Goal: Transaction & Acquisition: Purchase product/service

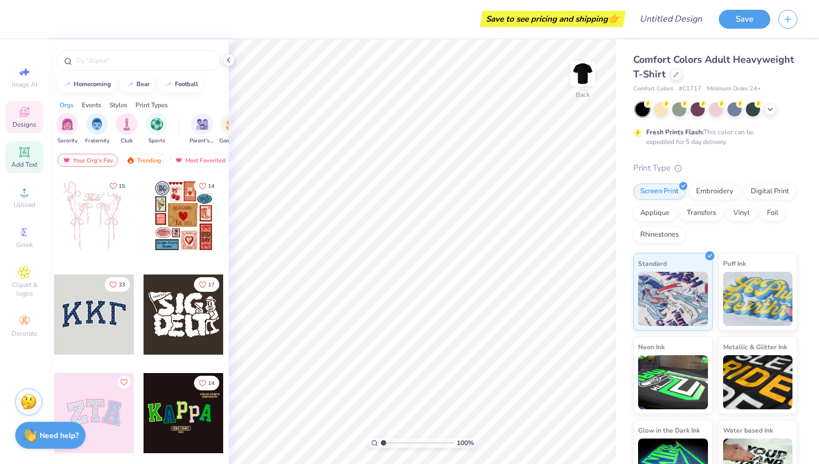
click at [24, 162] on span "Add Text" at bounding box center [24, 164] width 26 height 9
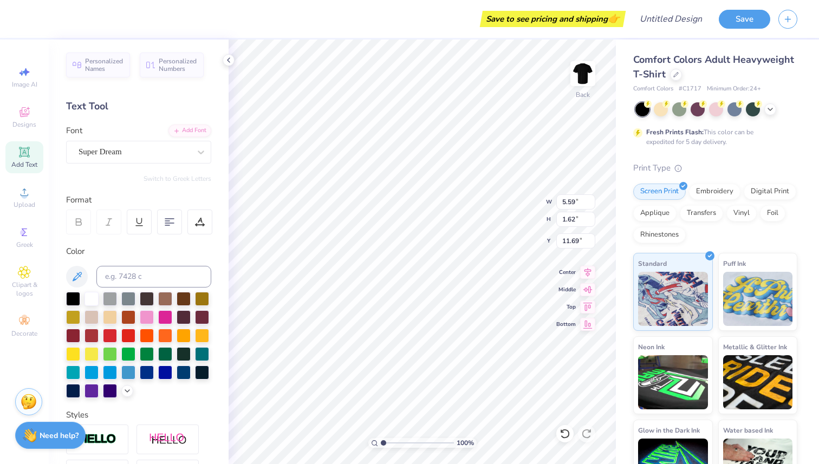
type input "5.63"
type input "1.63"
type input "11.68"
click at [167, 220] on icon at bounding box center [170, 222] width 10 height 10
click at [195, 152] on div at bounding box center [201, 152] width 20 height 20
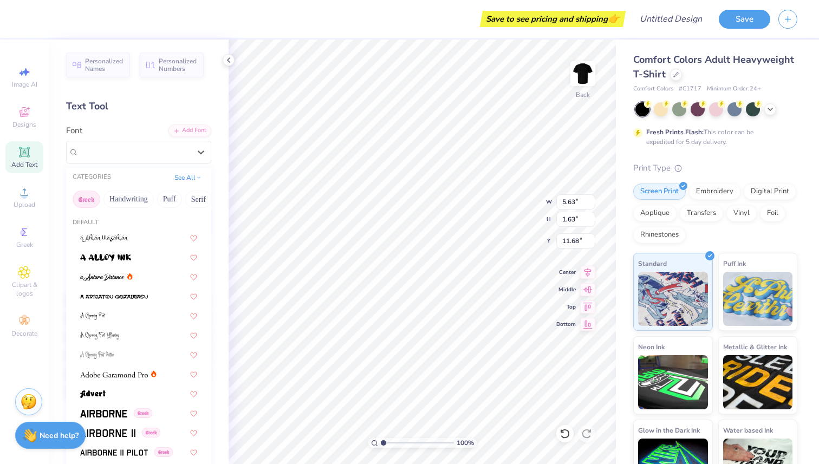
click at [91, 200] on button "Greek" at bounding box center [87, 199] width 28 height 17
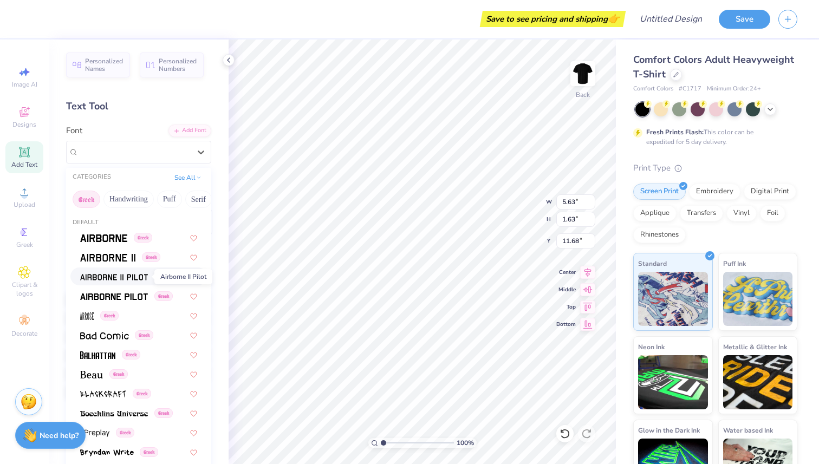
click at [117, 278] on img at bounding box center [114, 278] width 68 height 8
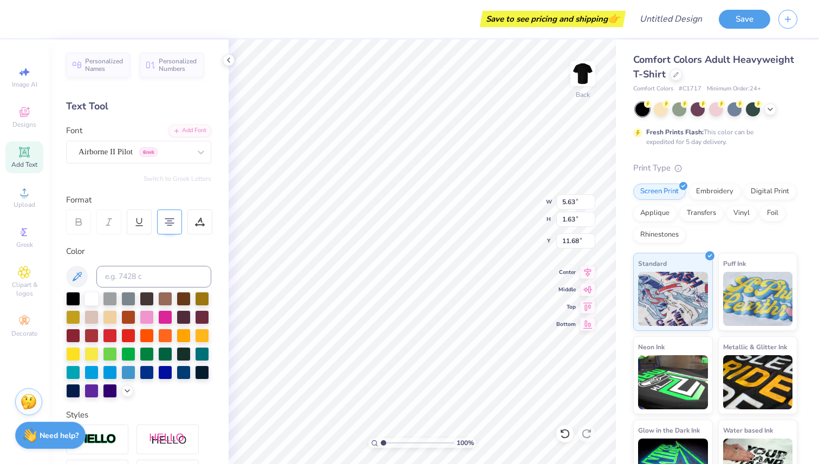
paste textarea "he other day… I went to [GEOGRAPHIC_DATA]. You know Costco. And so I’m there sh…"
type textarea "The other day… I went to [GEOGRAPHIC_DATA]. You know Costco. And so I’m there s…"
type input "14.12"
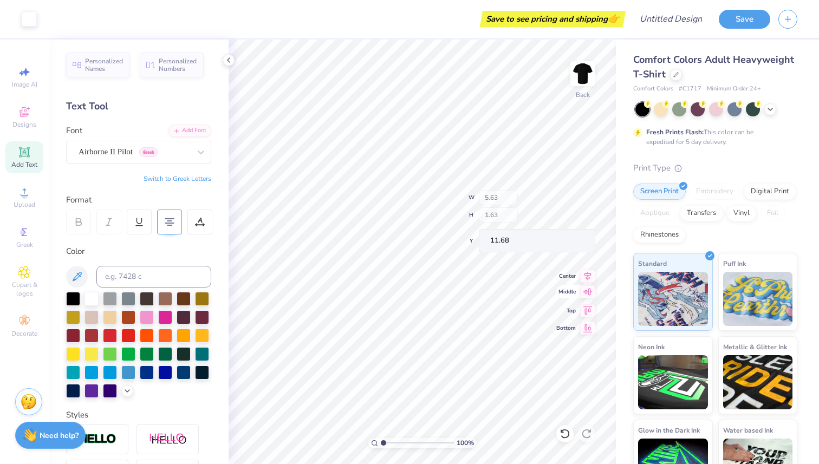
type input "0.03"
type input "12.49"
type input "0.46"
click at [588, 323] on icon at bounding box center [587, 322] width 15 height 13
type input "24.04"
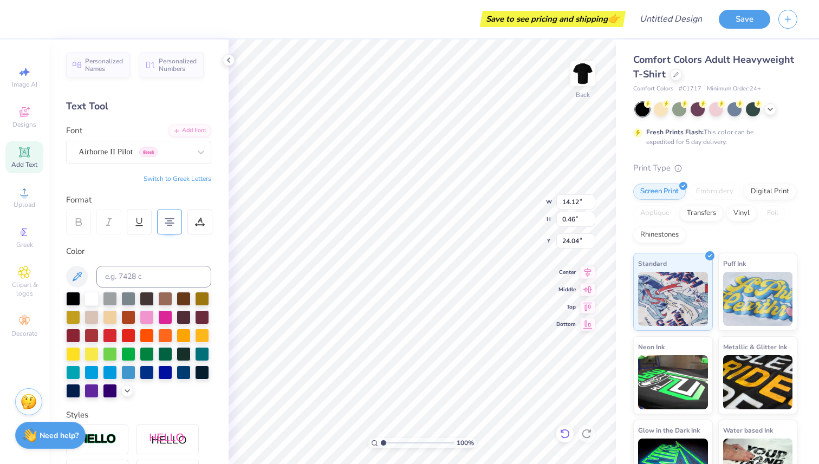
click at [566, 428] on div at bounding box center [564, 433] width 17 height 17
type input "5.63"
type input "1.63"
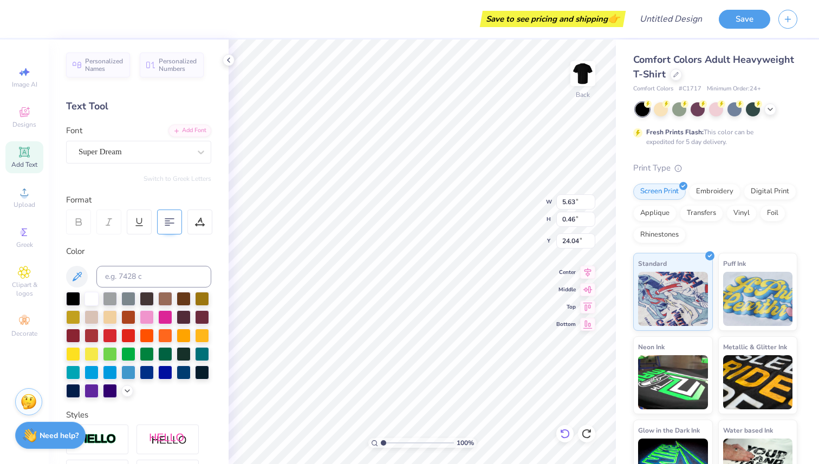
type input "11.68"
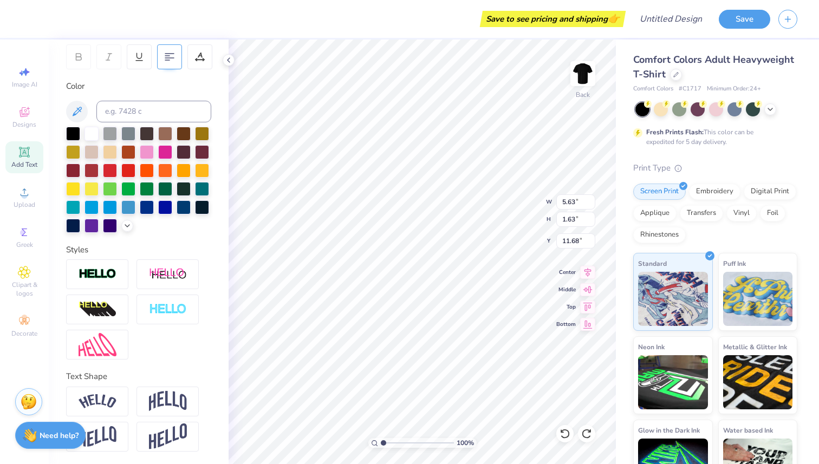
scroll to position [0, 0]
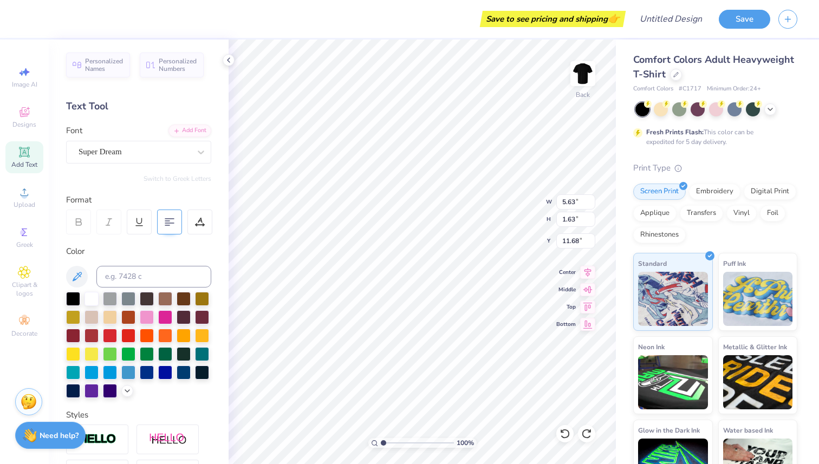
click at [159, 218] on div at bounding box center [169, 222] width 25 height 25
click at [164, 218] on div at bounding box center [169, 222] width 25 height 25
click at [174, 225] on div at bounding box center [169, 222] width 25 height 25
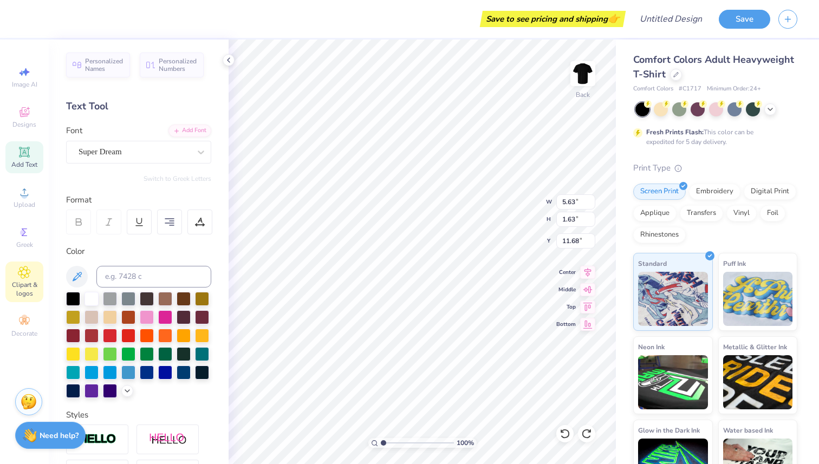
click at [27, 287] on span "Clipart & logos" at bounding box center [24, 289] width 38 height 17
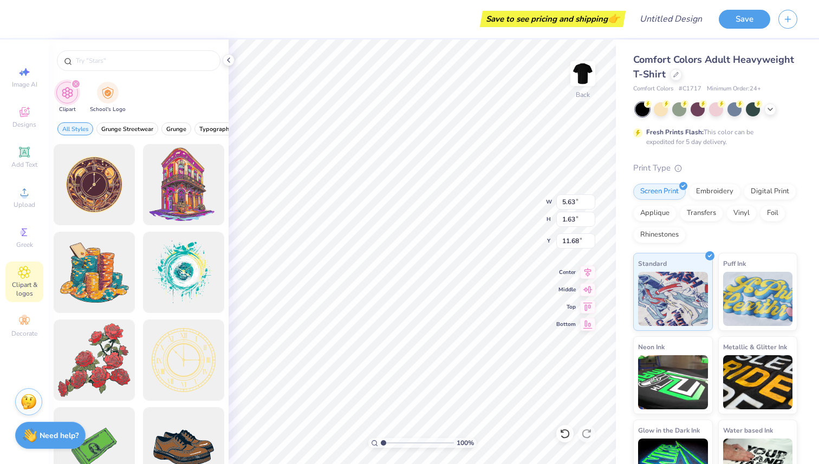
type textarea "X"
paste textarea "The other day… I went to [GEOGRAPHIC_DATA]. You know Costco. And so I’m there s…"
type textarea "The other day… I went to [GEOGRAPHIC_DATA]. You know Costco. And so I’m there s…"
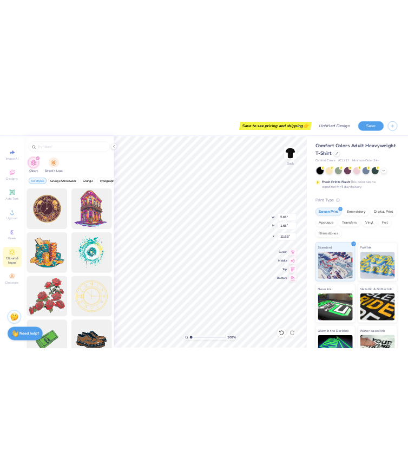
scroll to position [5, 59]
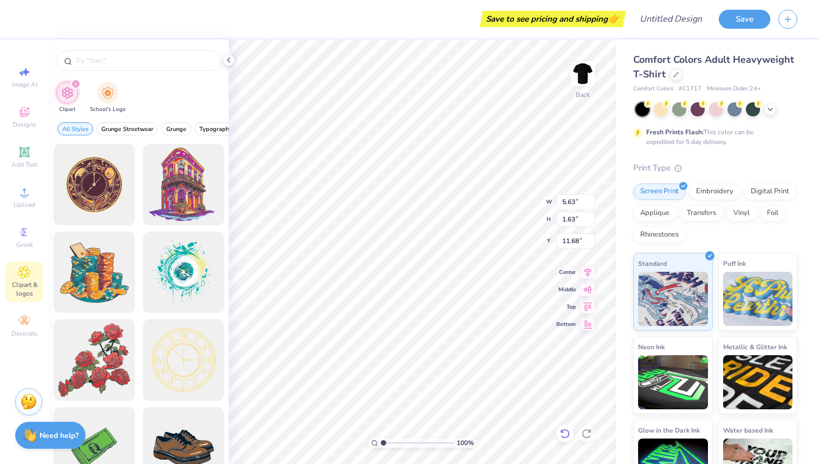
click at [562, 427] on div at bounding box center [564, 433] width 17 height 17
click at [560, 431] on icon at bounding box center [565, 433] width 11 height 11
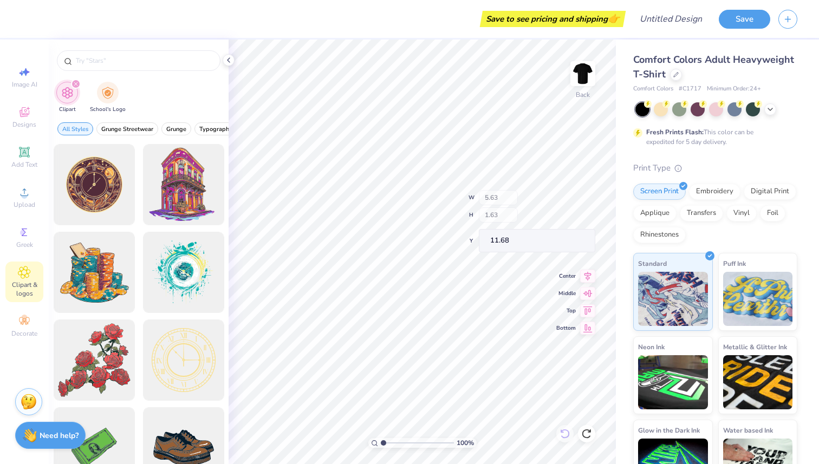
type input "5.59"
type input "1.62"
type input "11.69"
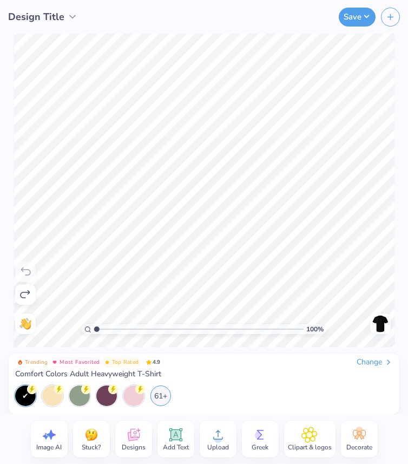
click at [174, 444] on span "Add Text" at bounding box center [176, 447] width 26 height 9
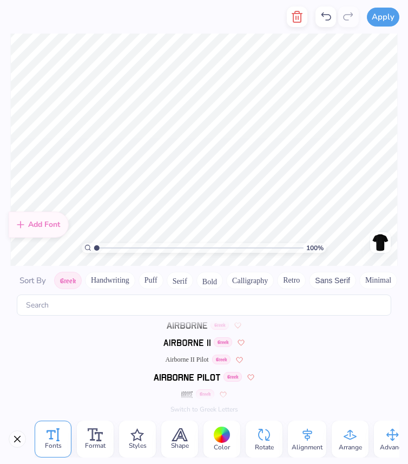
scroll to position [0, 0]
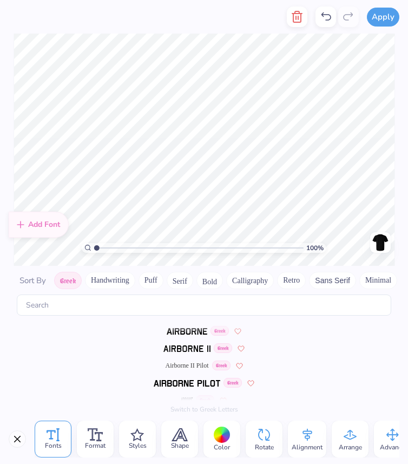
type textarea "T"
type textarea "The"
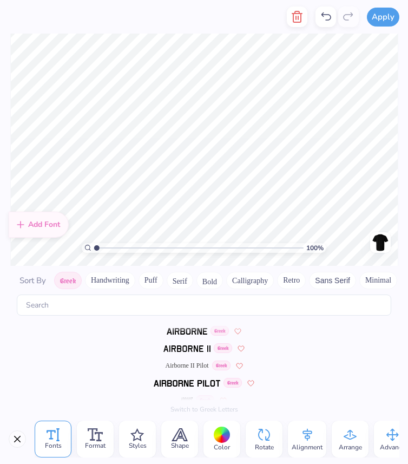
click at [236, 27] on div "Apply Fonts Format Styles Shape Color Rotate Alignment Arrange Advance Personal…" at bounding box center [204, 232] width 408 height 464
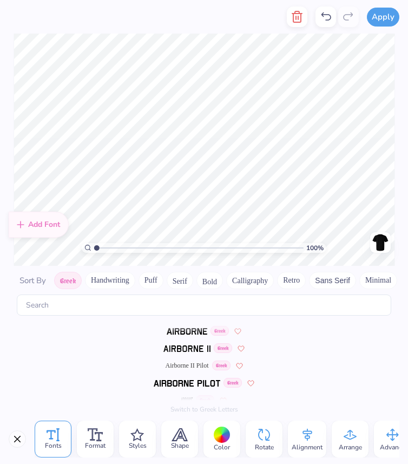
click at [380, 237] on img at bounding box center [380, 242] width 17 height 17
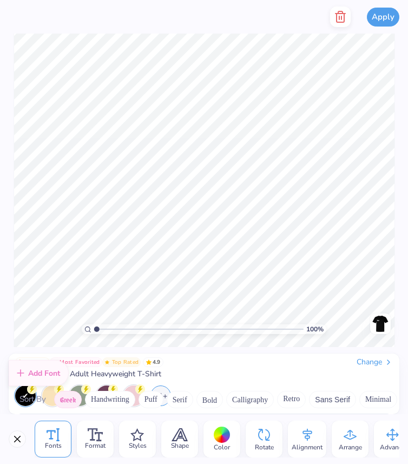
scroll to position [6, 0]
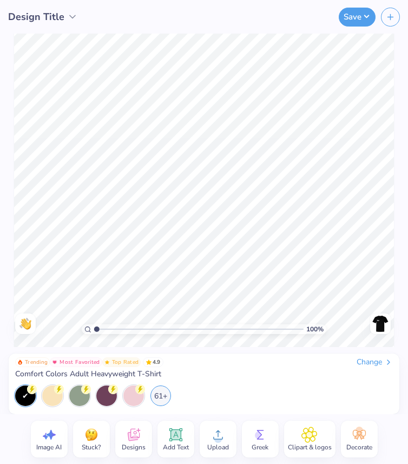
click at [183, 442] on icon at bounding box center [176, 435] width 16 height 16
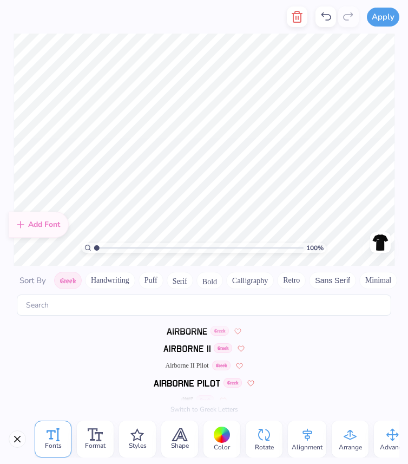
scroll to position [4, 57]
type textarea "The other day… I went to [GEOGRAPHIC_DATA]. You know Costco. And so I’m there s…"
click at [7, 432] on div "Fonts Format Styles Shape Color Rotate Alignment Arrange Advance Personalized N…" at bounding box center [204, 439] width 408 height 50
click at [15, 436] on button "Close" at bounding box center [17, 439] width 17 height 17
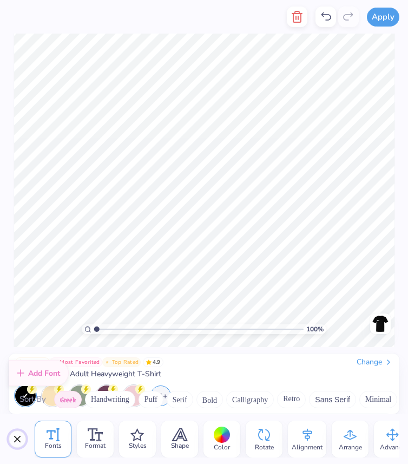
click at [18, 439] on button "Close" at bounding box center [17, 439] width 17 height 17
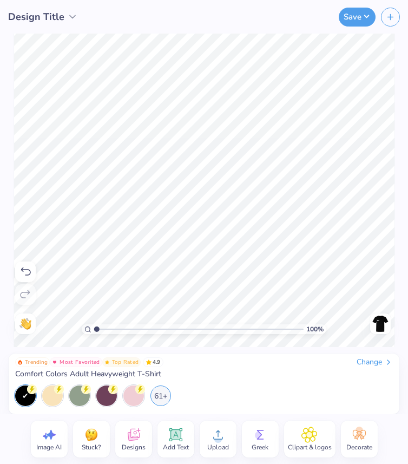
scroll to position [1, 15]
click at [179, 440] on icon at bounding box center [175, 434] width 13 height 13
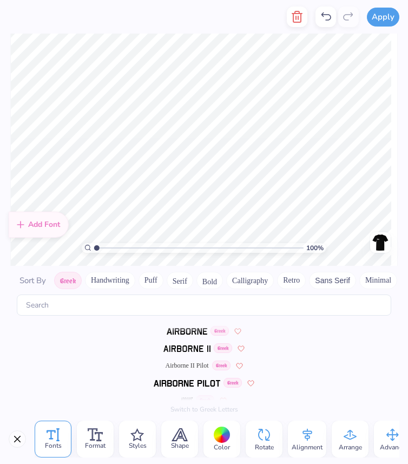
scroll to position [0, 0]
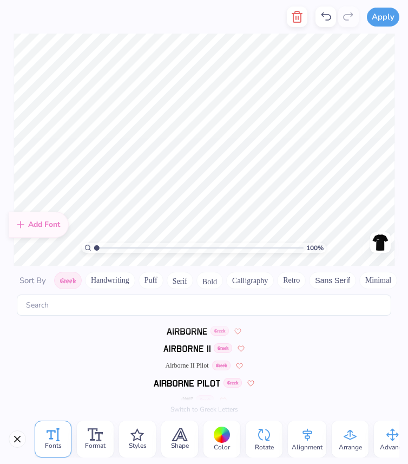
click at [143, 25] on div "Apply Fonts Format Styles Shape Color Rotate Alignment Arrange Advance Personal…" at bounding box center [204, 232] width 408 height 464
click at [150, 34] on div "Apply Fonts Format Styles Shape Color Rotate Alignment Arrange Advance Personal…" at bounding box center [204, 232] width 408 height 464
type textarea "T"
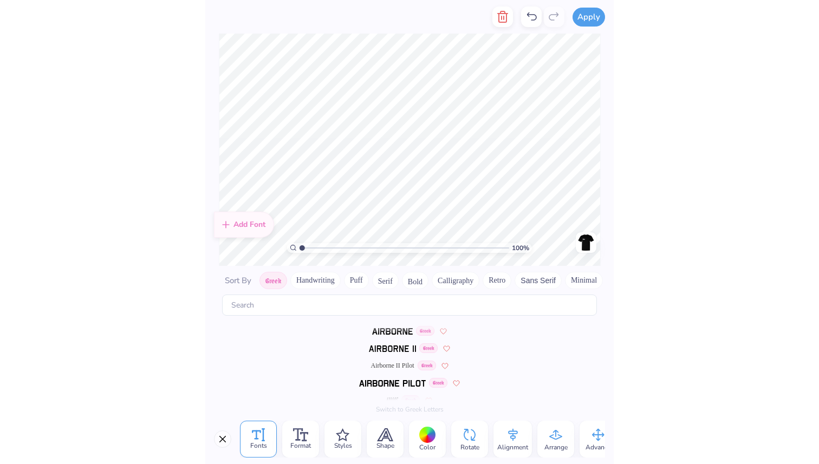
scroll to position [1, 0]
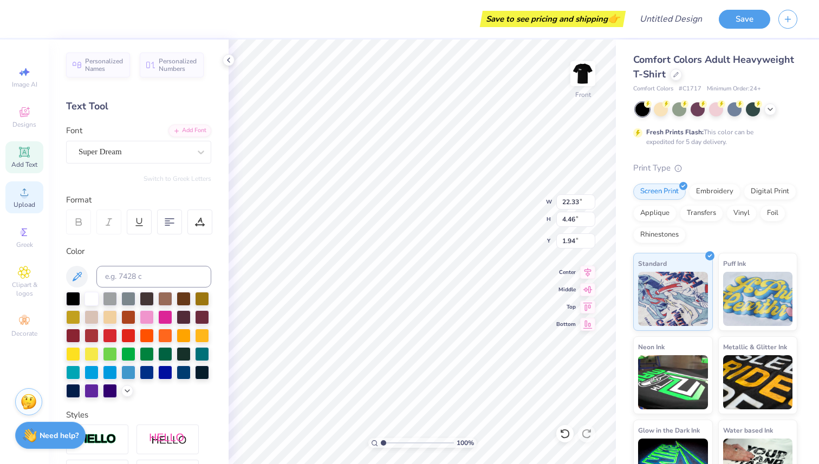
type textarea "The other day I went Ito"
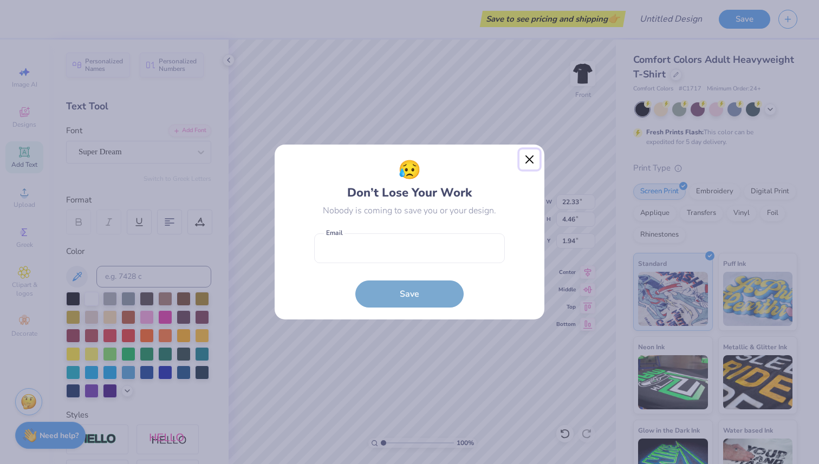
click at [526, 155] on button "Close" at bounding box center [529, 160] width 21 height 21
click at [532, 164] on div "😥 Don’t Lose Your Work Nobody is coming to save you or your design. Email is a …" at bounding box center [409, 232] width 819 height 464
click at [529, 153] on div "😥 Don’t Lose Your Work Nobody is coming to save you or your design. Email is a …" at bounding box center [409, 232] width 819 height 464
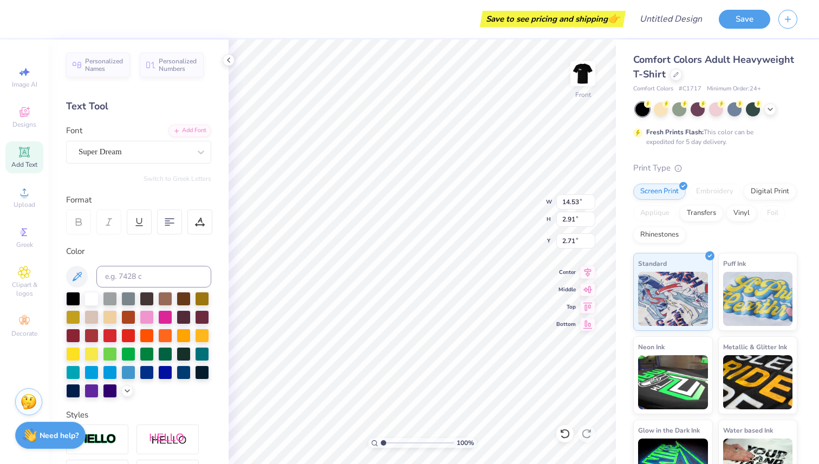
type input "14.53"
type input "2.91"
click at [424, 290] on div at bounding box center [409, 232] width 819 height 464
type input "2.73"
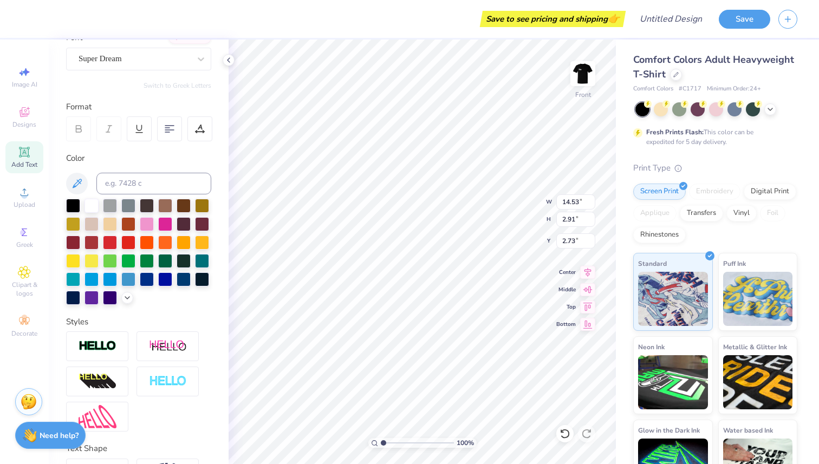
type textarea "T"
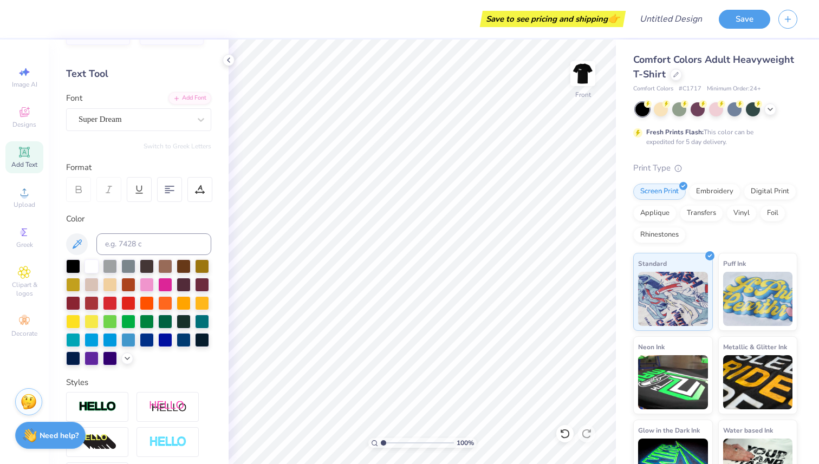
scroll to position [0, 0]
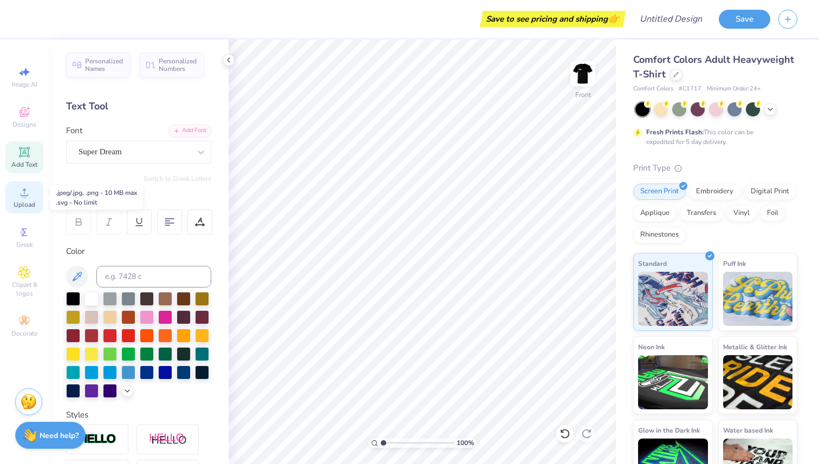
click at [28, 198] on icon at bounding box center [24, 192] width 13 height 13
click at [27, 74] on icon at bounding box center [24, 72] width 13 height 13
select select "4"
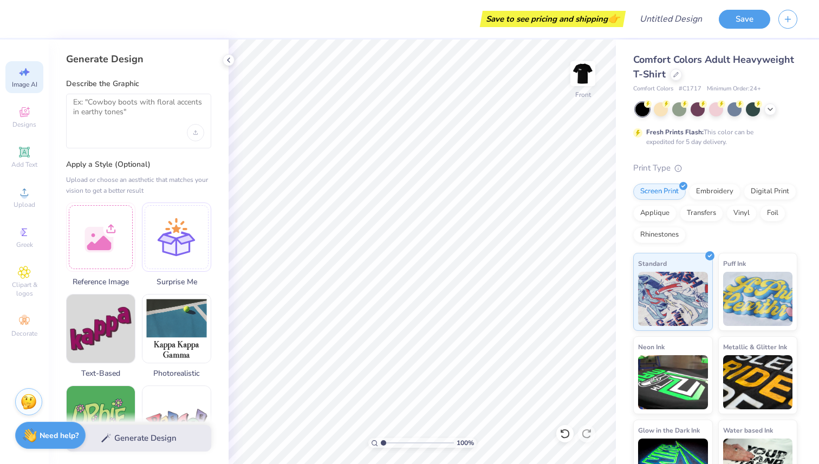
click at [28, 153] on icon at bounding box center [24, 152] width 8 height 8
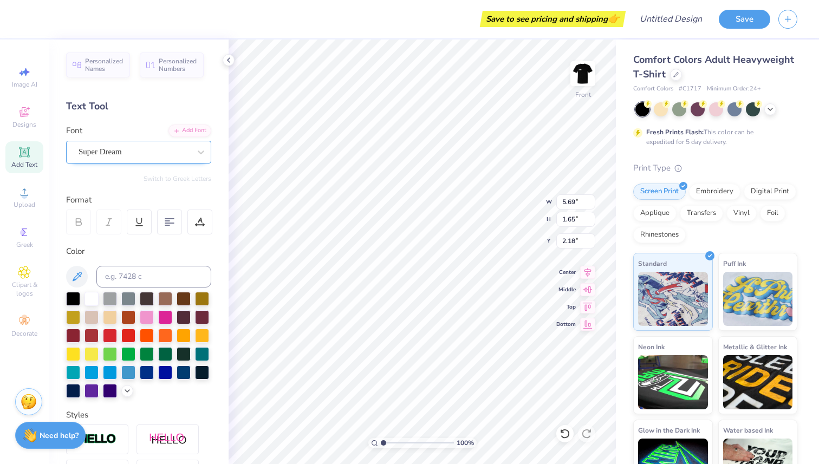
type input "3.00"
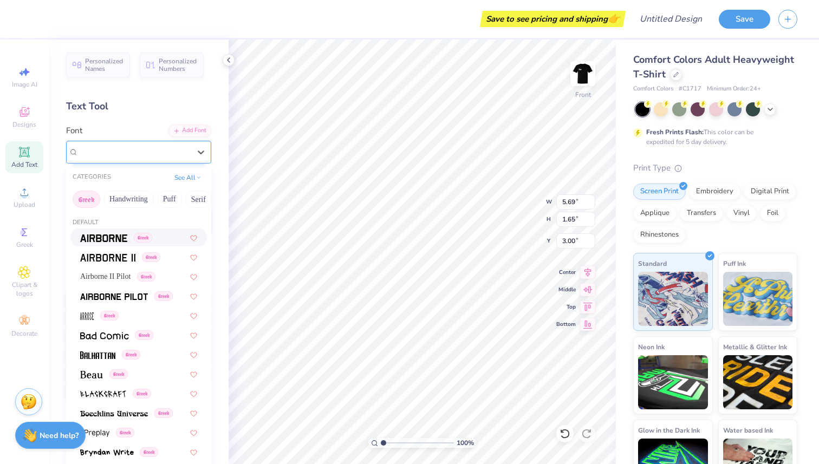
click at [188, 152] on div "Super Dream" at bounding box center [134, 152] width 114 height 17
click at [111, 239] on img at bounding box center [103, 239] width 47 height 8
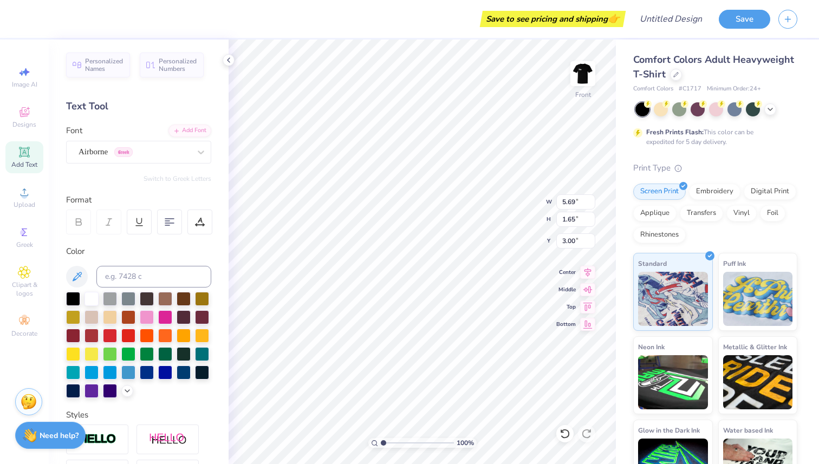
type input "5.44"
type input "1.72"
type input "2.96"
type textarea "T"
click at [592, 223] on div "100 % Front W 5.44 5.44 " H 1.72 1.72 " Y 2.96 2.96 " Center Middle Top Bottom" at bounding box center [422, 252] width 387 height 425
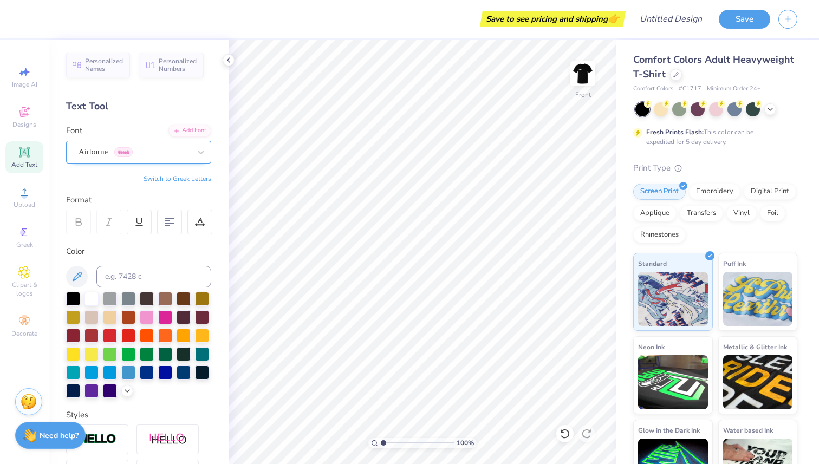
click at [170, 145] on div at bounding box center [135, 152] width 112 height 15
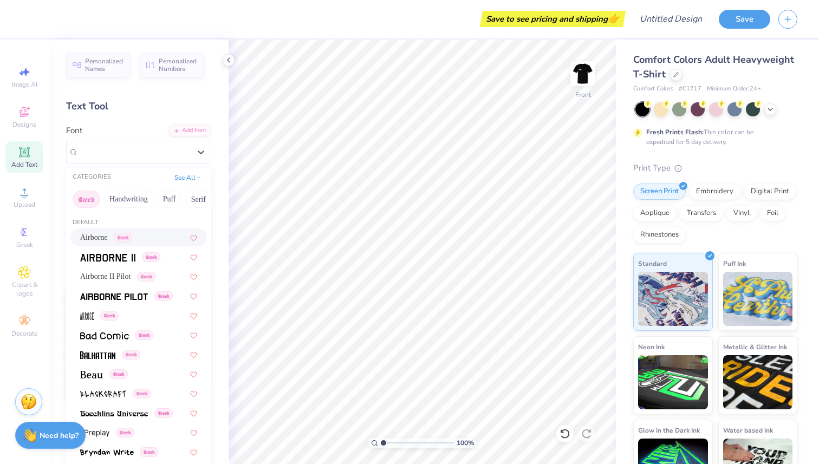
click at [156, 237] on div "Airborne Greek" at bounding box center [138, 237] width 117 height 11
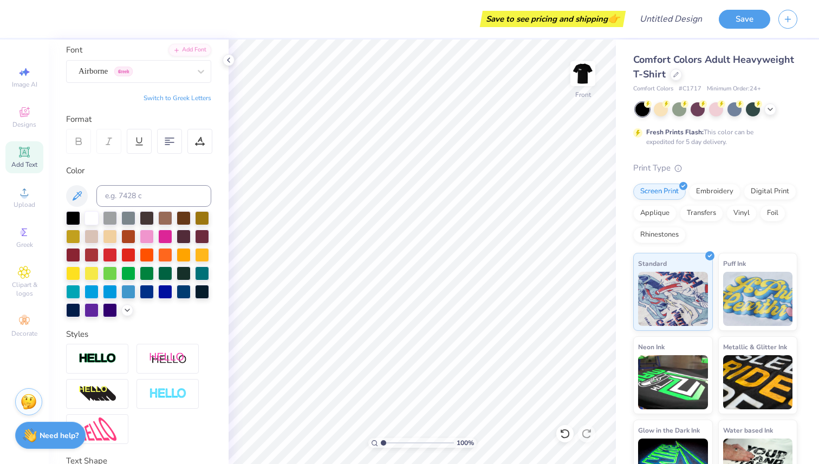
scroll to position [165, 0]
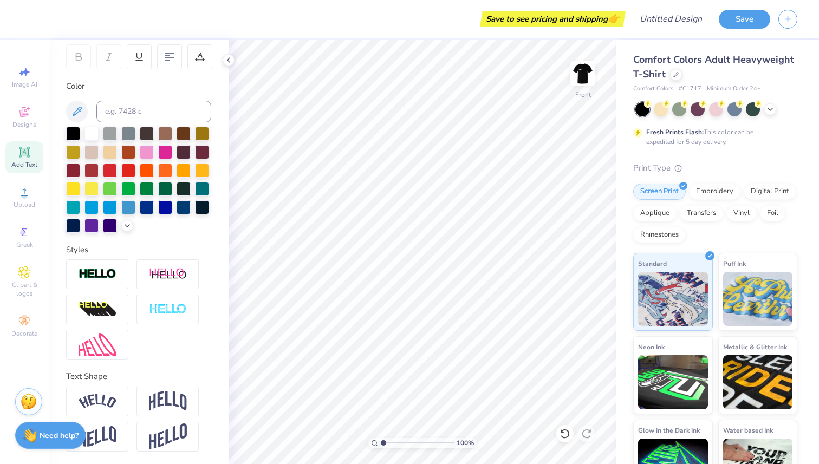
click at [29, 101] on div "Image AI Designs Add Text Upload Greek Clipart & logos Decorate" at bounding box center [24, 201] width 38 height 281
click at [30, 197] on icon at bounding box center [24, 192] width 13 height 13
click at [29, 72] on icon at bounding box center [24, 72] width 13 height 13
select select "4"
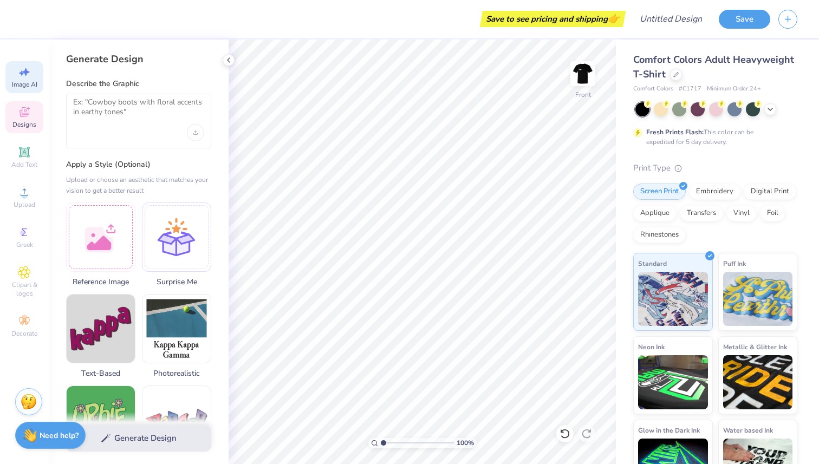
click at [28, 131] on div "Designs" at bounding box center [24, 117] width 38 height 32
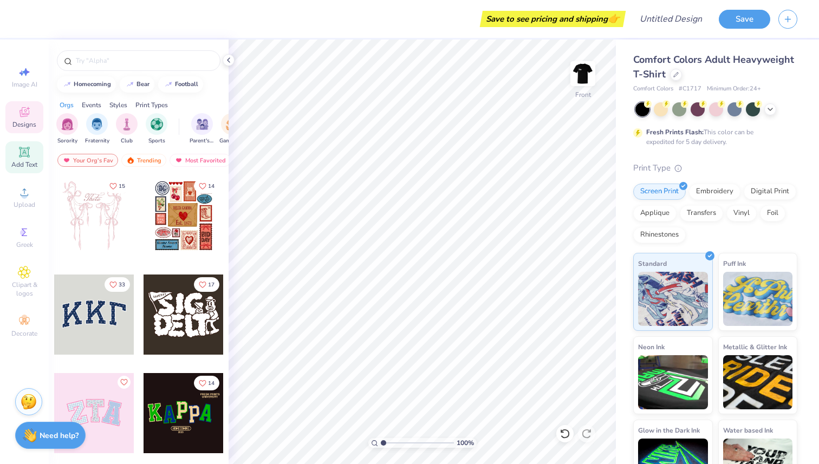
click at [28, 161] on span "Add Text" at bounding box center [24, 164] width 26 height 9
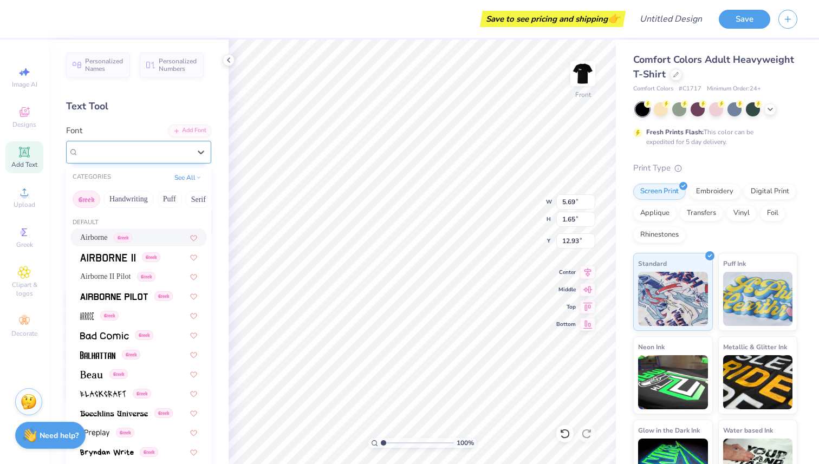
click at [189, 152] on div "Super Dream" at bounding box center [134, 152] width 114 height 17
click at [152, 236] on div "Airborne Greek" at bounding box center [138, 237] width 117 height 11
click at [173, 235] on div "Personalized Names Personalized Numbers Text Tool Add Font Font option Airborne…" at bounding box center [139, 252] width 180 height 425
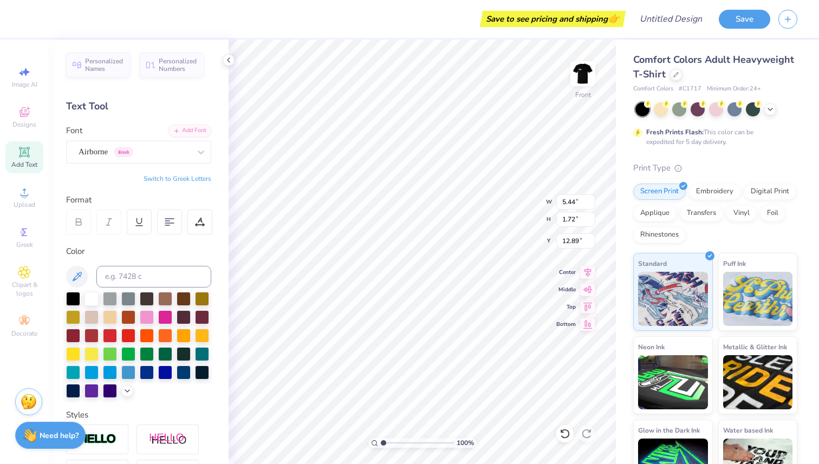
type input "5.44"
type input "1.72"
type input "2.37"
type textarea "The other day... O went to [GEOGRAPHIC_DATA]. You k ow"
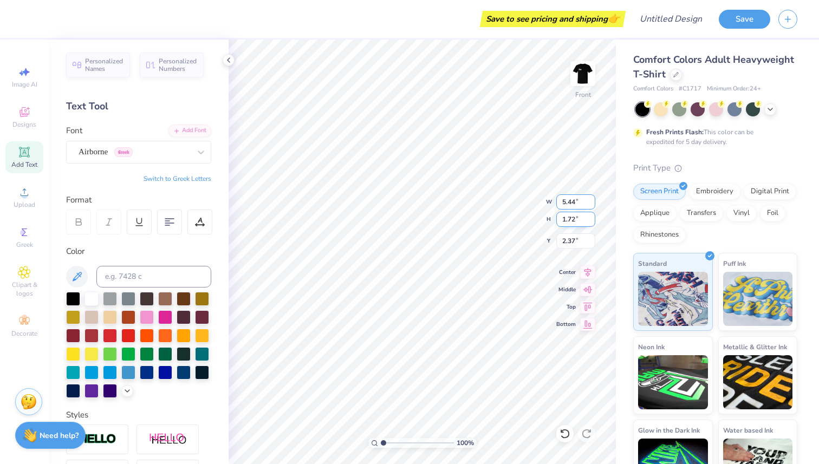
click at [588, 204] on input "5.43" at bounding box center [575, 201] width 39 height 15
click at [589, 204] on input "5.42" at bounding box center [575, 201] width 39 height 15
click at [589, 204] on input "5.41" at bounding box center [575, 201] width 39 height 15
click at [589, 204] on input "5.4" at bounding box center [575, 201] width 39 height 15
click at [589, 204] on input "5.39" at bounding box center [575, 201] width 39 height 15
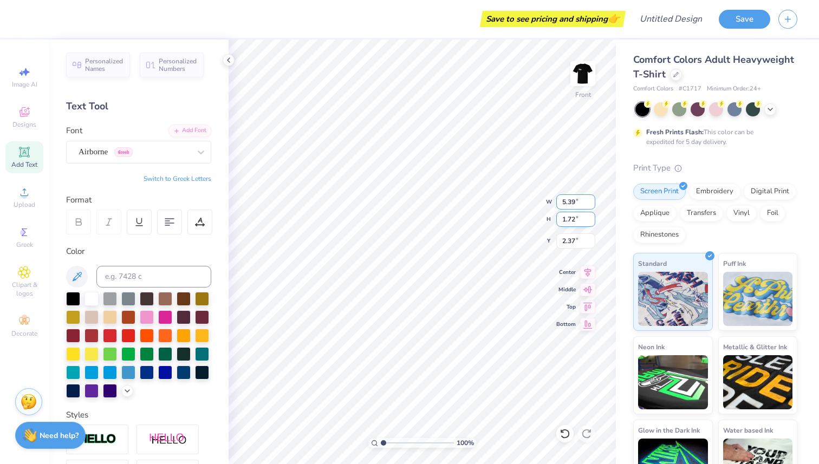
type input "5.38"
click at [589, 204] on input "5.38" at bounding box center [575, 201] width 39 height 15
type input "1.71"
click at [590, 223] on input "1.71" at bounding box center [575, 219] width 39 height 15
click at [572, 221] on input "1.71" at bounding box center [575, 219] width 39 height 15
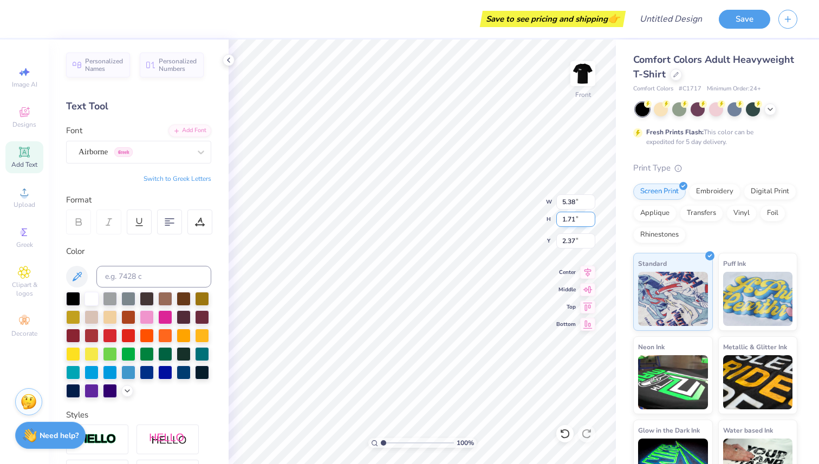
click at [581, 220] on input "1.71" at bounding box center [575, 219] width 39 height 15
type input "2.34"
click at [204, 228] on div at bounding box center [199, 222] width 25 height 25
type input "5.17"
type input "2.37"
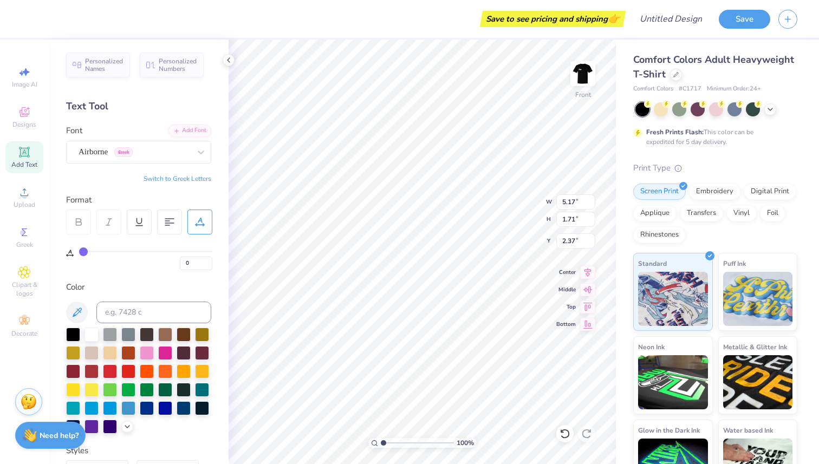
click at [203, 228] on div at bounding box center [199, 222] width 25 height 25
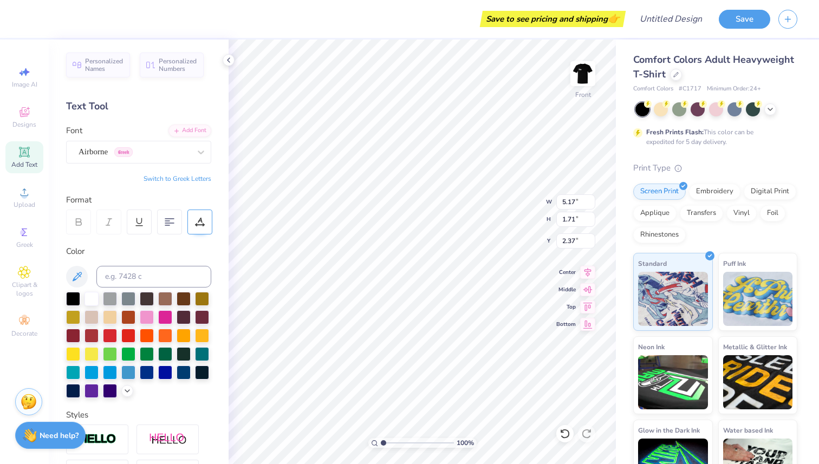
click at [203, 228] on div at bounding box center [199, 222] width 25 height 25
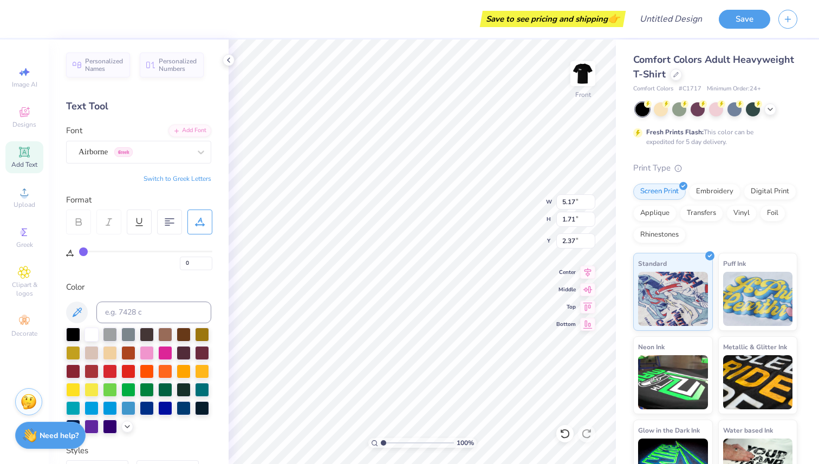
type input "1"
type input "0"
drag, startPoint x: 84, startPoint y: 250, endPoint x: 73, endPoint y: 249, distance: 10.8
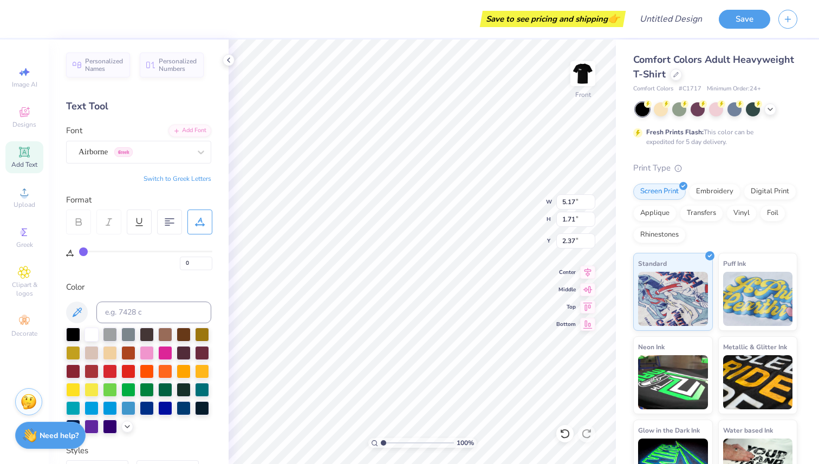
click at [79, 251] on input "range" at bounding box center [145, 252] width 133 height 2
click at [73, 250] on icon at bounding box center [70, 253] width 8 height 7
type input "1"
type input "2"
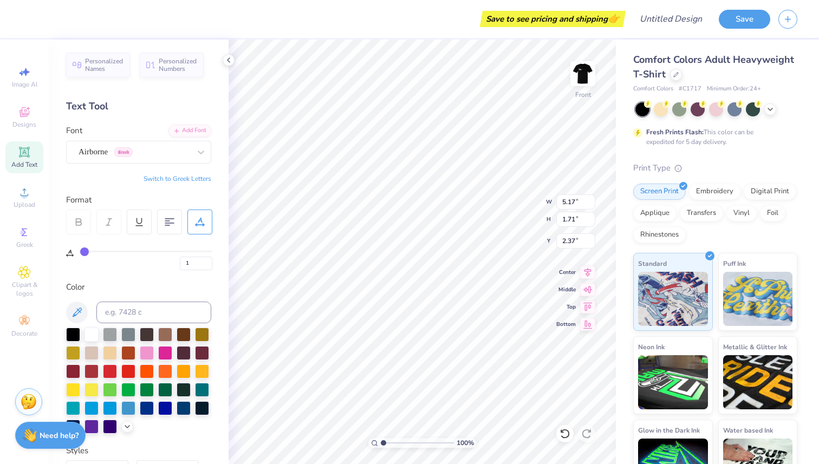
type input "2"
type input "3"
type input "5"
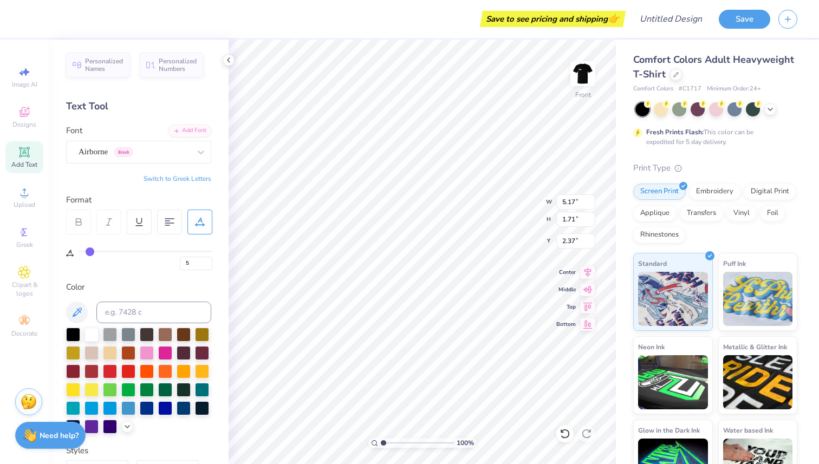
type input "8"
type input "10"
type input "12"
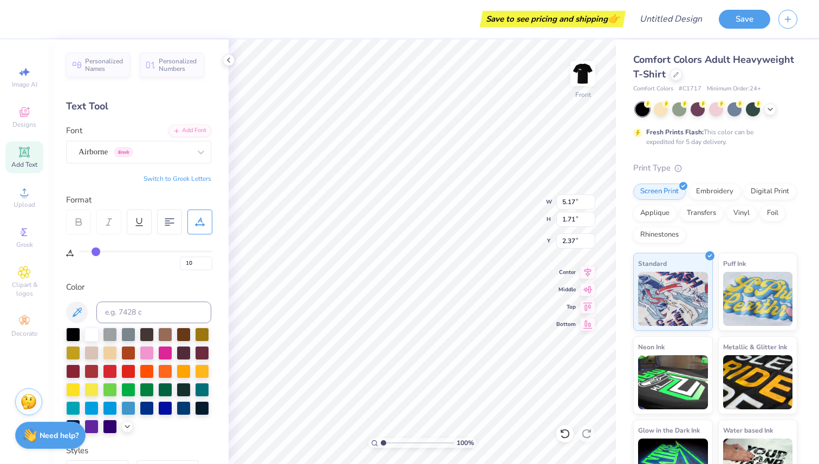
type input "12"
type input "14"
type input "16"
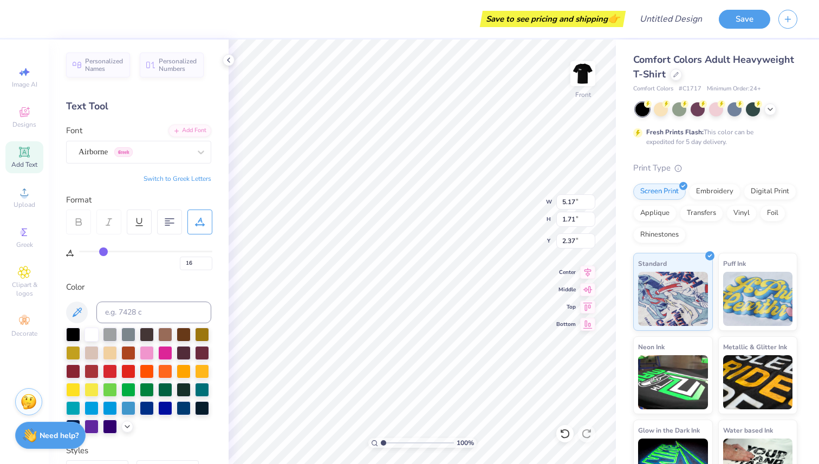
type input "17"
type input "19"
type input "20"
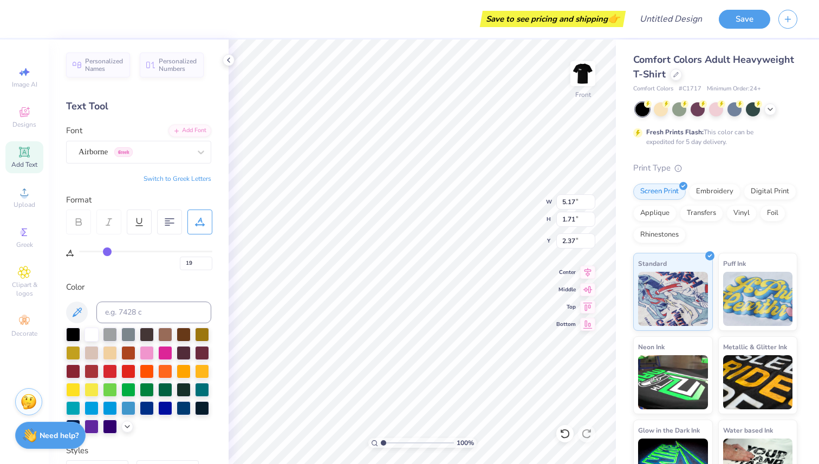
type input "20"
type input "21"
type input "22"
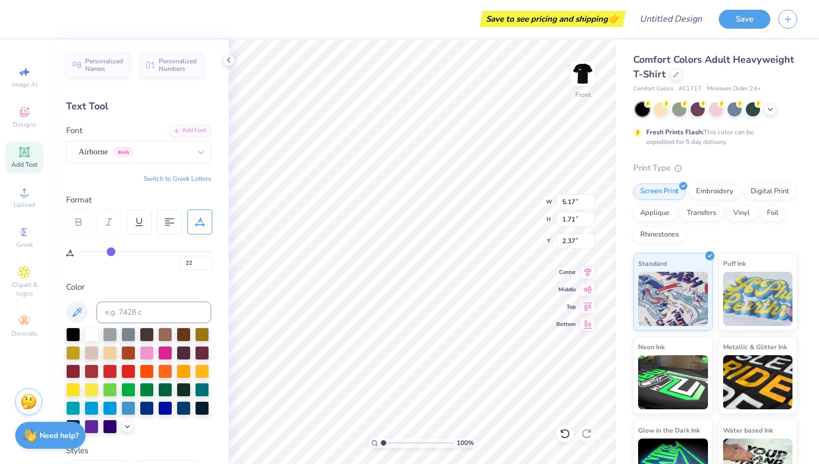
type input "1"
type input "7.09"
type input "0"
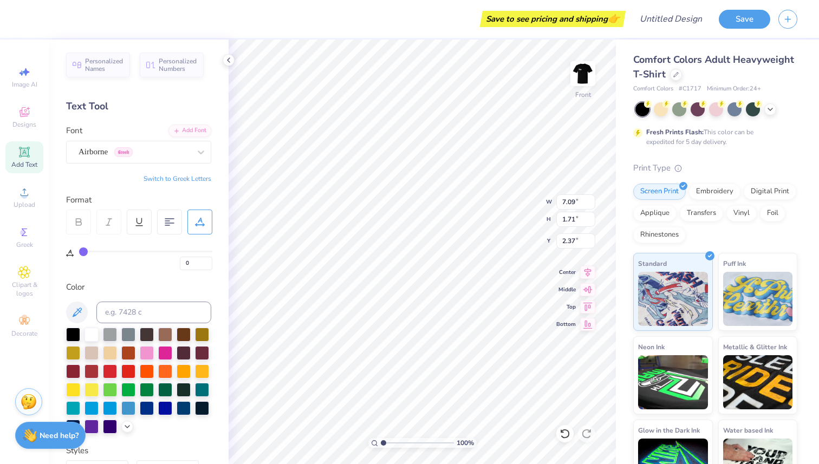
drag, startPoint x: 84, startPoint y: 251, endPoint x: 81, endPoint y: 245, distance: 7.3
click at [79, 251] on input "range" at bounding box center [145, 252] width 133 height 2
type input "5.17"
type textarea "T"
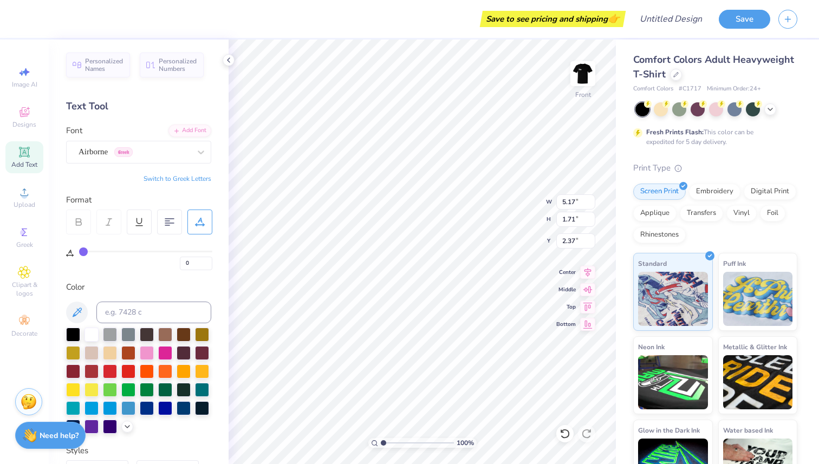
type input "1"
type input "2"
type input "3"
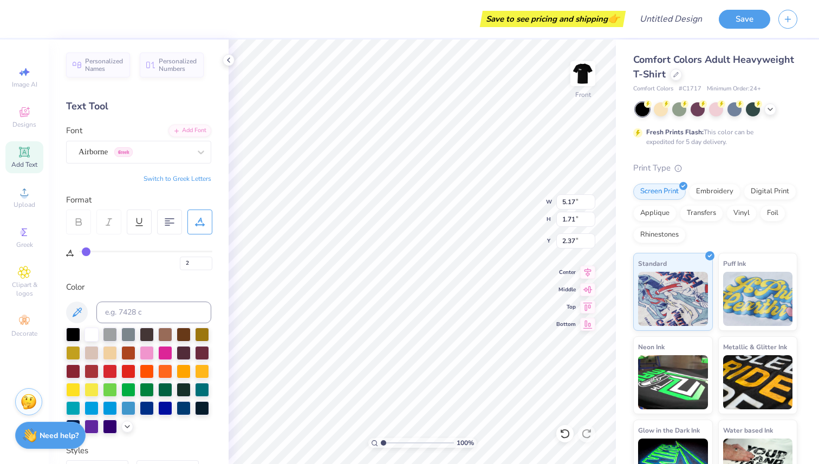
type input "3"
type input "4"
type input "5"
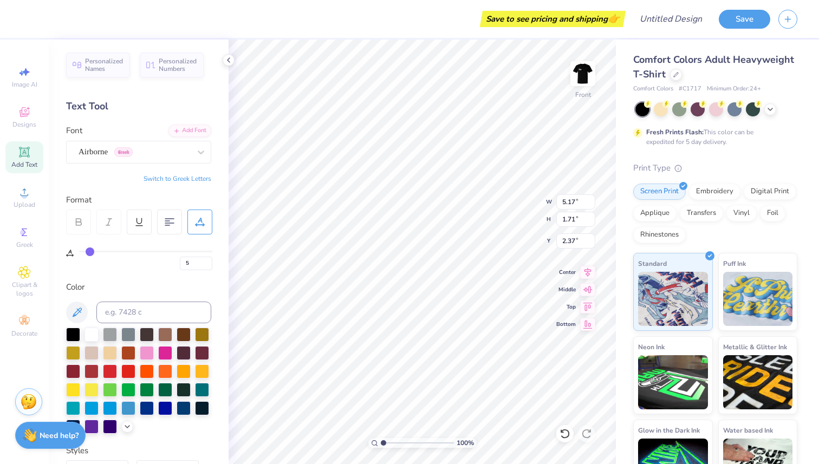
drag, startPoint x: 84, startPoint y: 251, endPoint x: 90, endPoint y: 251, distance: 6.0
type input "5"
click at [90, 251] on input "range" at bounding box center [145, 252] width 133 height 2
type textarea "The Other day"
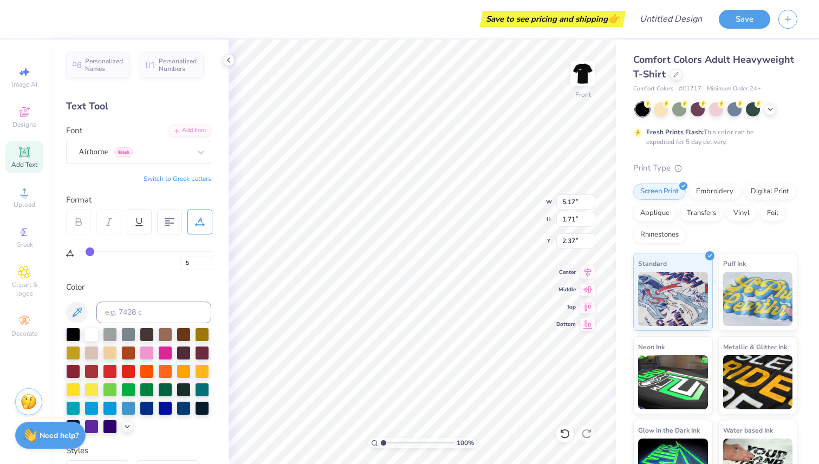
type input "7"
type input "8"
type input "9"
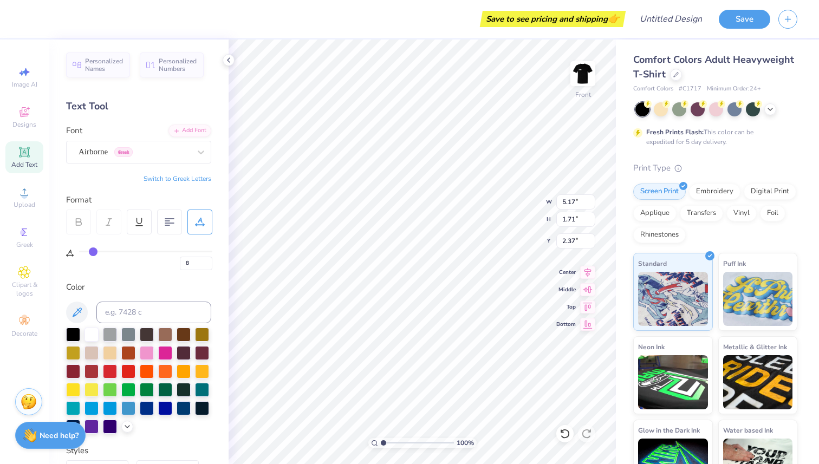
type input "9"
type input "10"
type input "11"
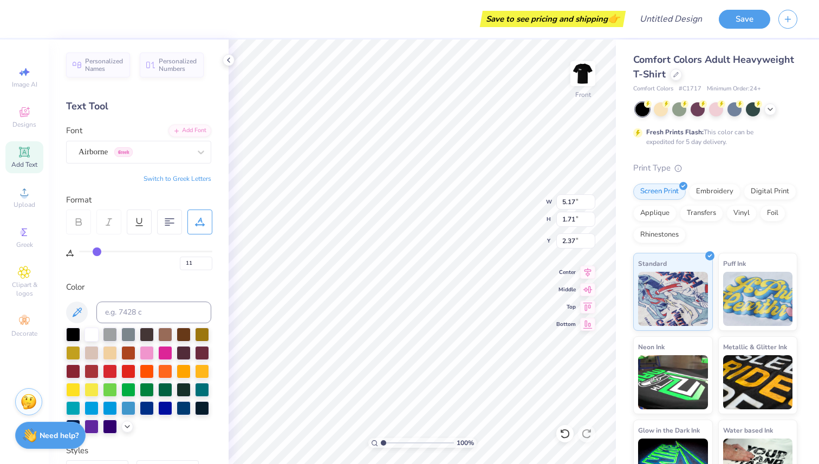
type input "12"
type input "13"
type input "14"
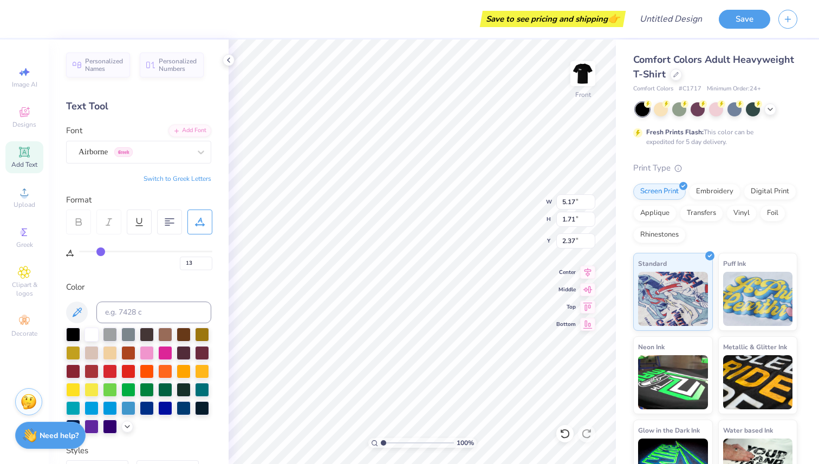
type input "14"
type input "15"
type input "14"
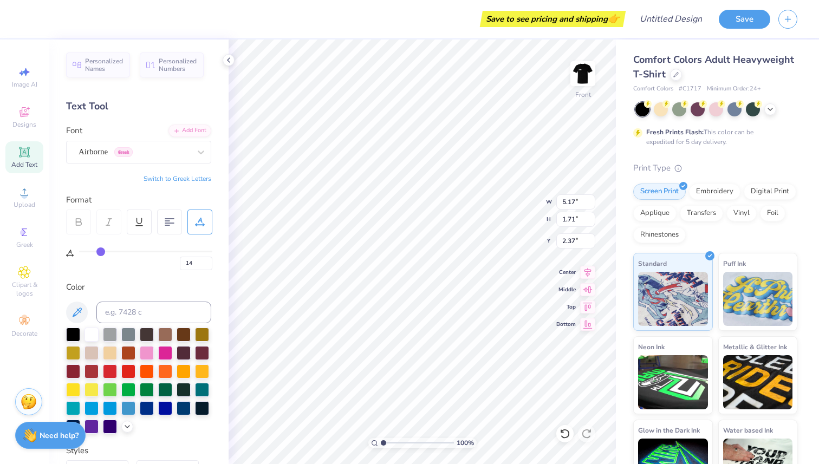
type input "13"
type input "12"
type input "11"
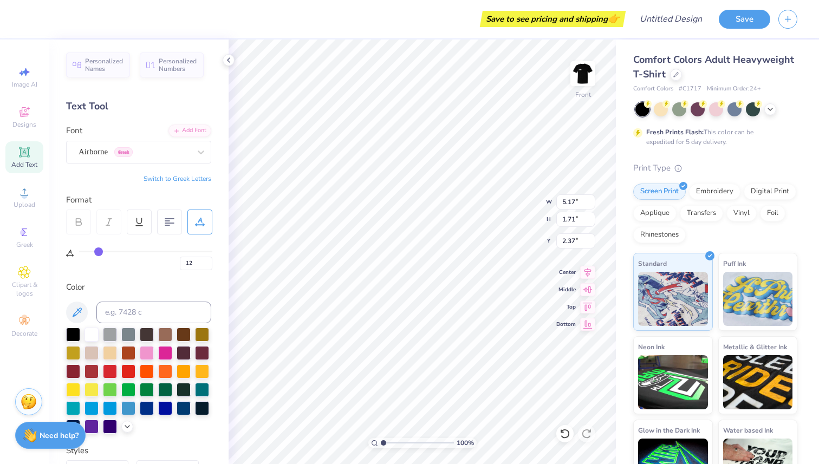
type input "11"
type input "10"
type input "9"
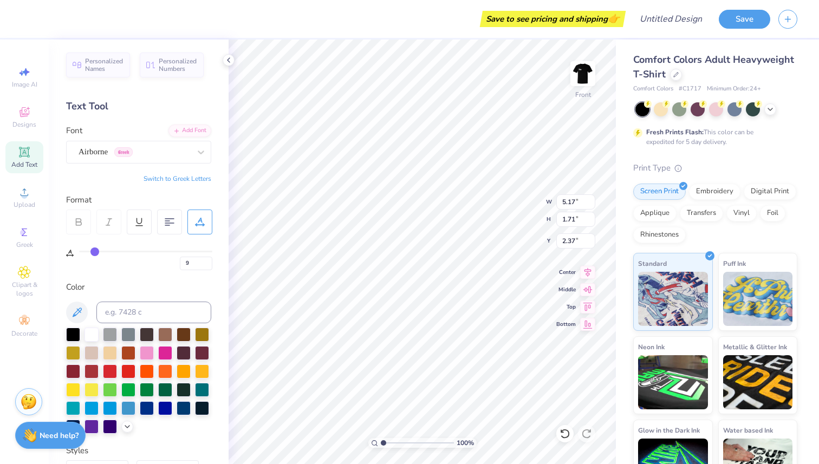
type input "10"
type input "11"
click at [96, 252] on input "range" at bounding box center [145, 252] width 133 height 2
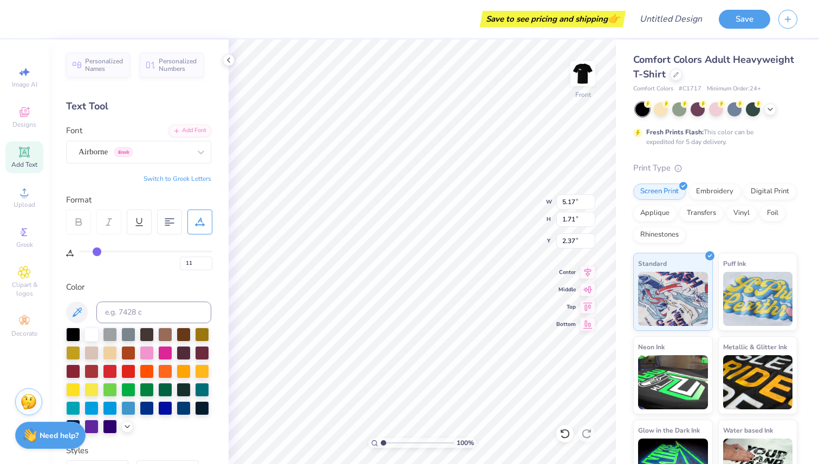
type input "10"
click at [96, 252] on input "range" at bounding box center [145, 252] width 133 height 2
type input "11"
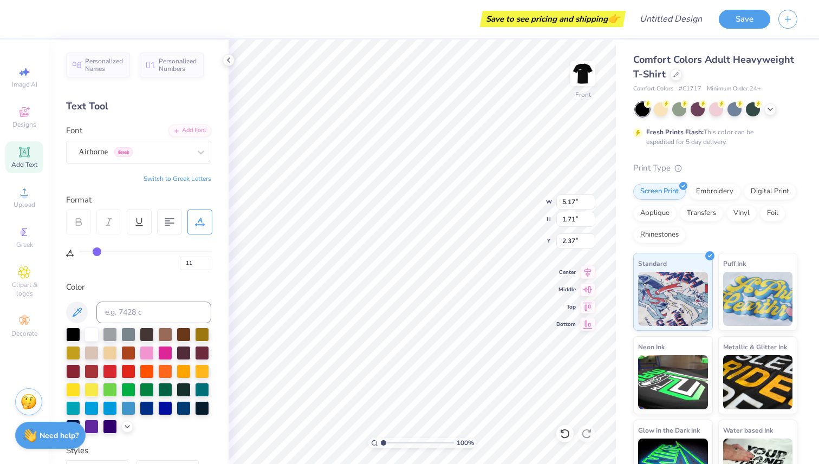
type input "12"
type input "13"
type input "14"
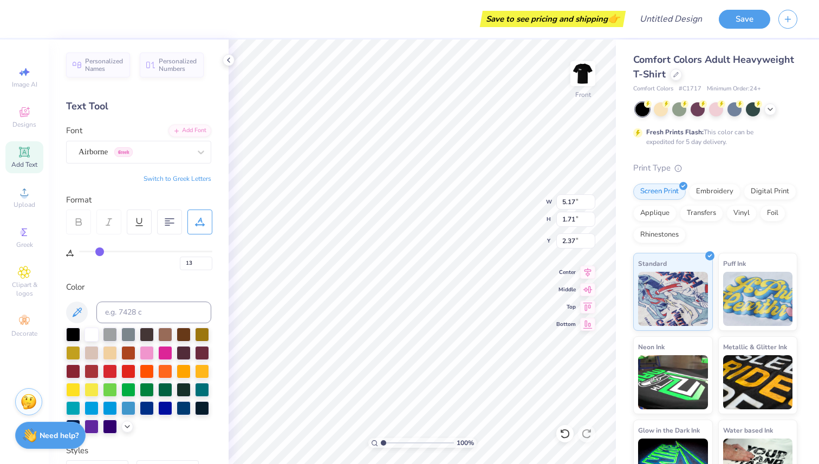
type input "14"
type input "15"
type input "16"
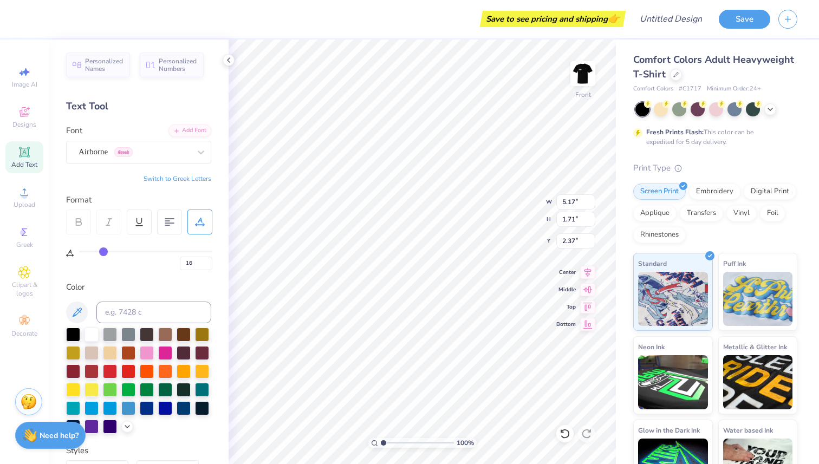
type input "17"
type input "18"
type input "19"
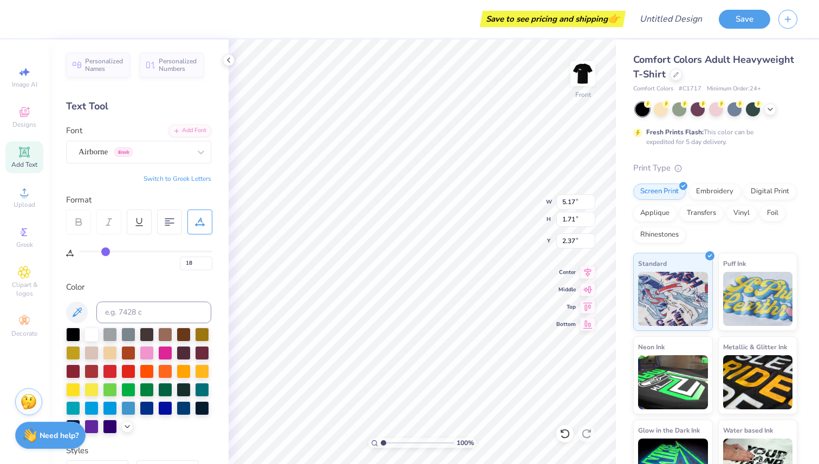
type input "19"
type input "20"
type input "21"
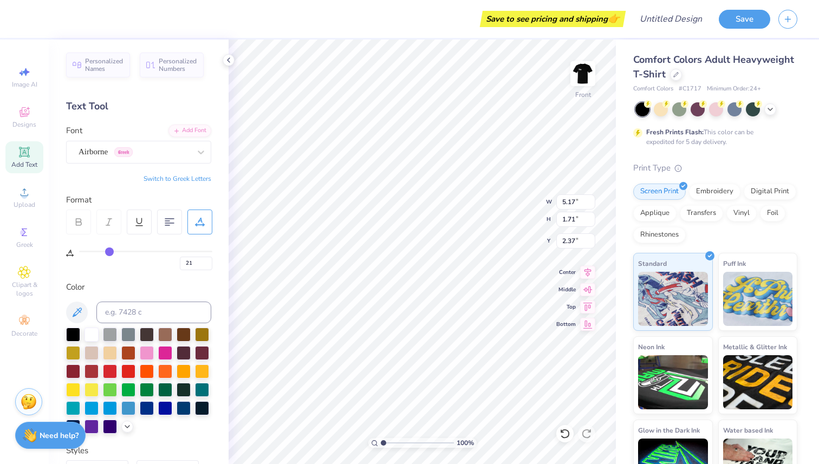
type input "21"
type input "20"
type input "19"
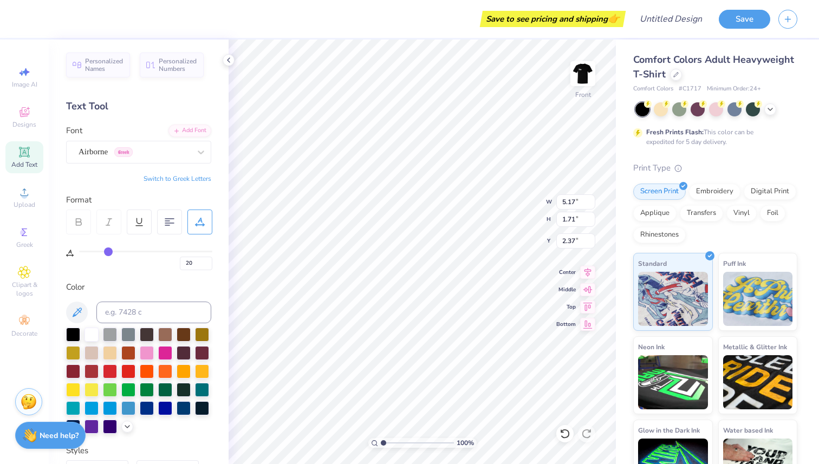
type input "19"
drag, startPoint x: 96, startPoint y: 253, endPoint x: 107, endPoint y: 254, distance: 10.8
type input "19"
click at [107, 252] on input "range" at bounding box center [145, 252] width 133 height 2
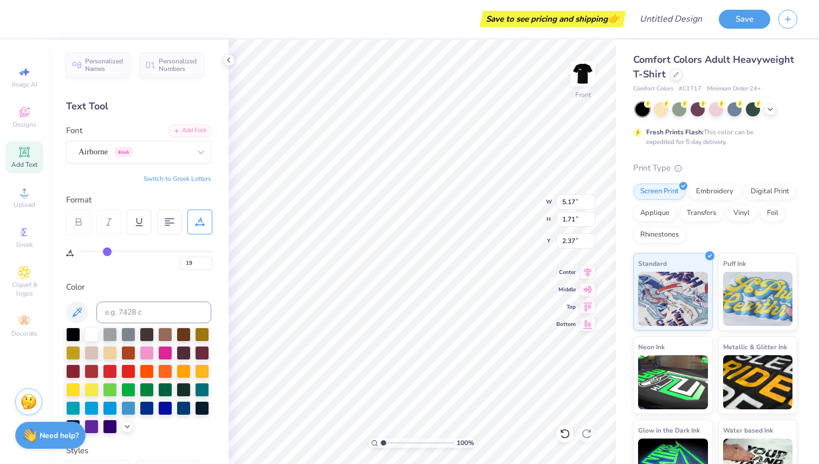
type textarea "The Other day... I went to [GEOGRAPHIC_DATA]. You know Costco. And so I'm there…"
type input "14.53"
type input "8.28"
type input "0.50"
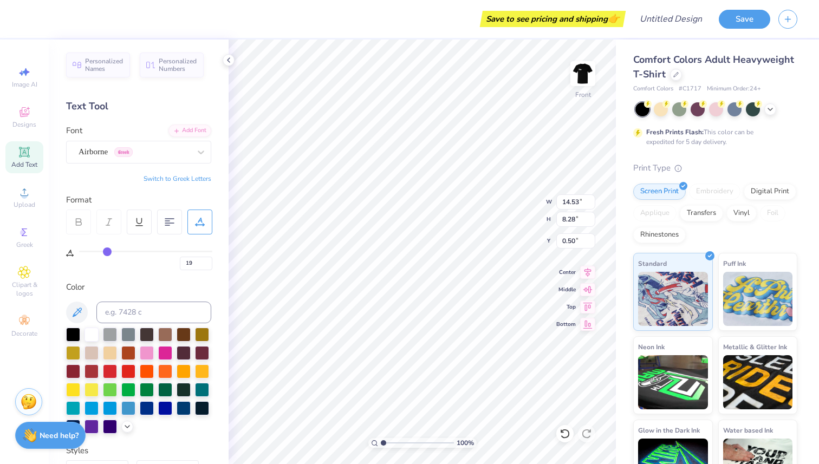
type textarea "The Other day... I went to [GEOGRAPHIC_DATA]. You know Costco. And so I'm there…"
click at [497, 296] on div "100 % Front W 14.53 14.53 " H 8.28 8.28 " Y 0.50 0.50 " Center Middle Top Bottom" at bounding box center [422, 252] width 387 height 425
type input "11.95"
type input "0.53"
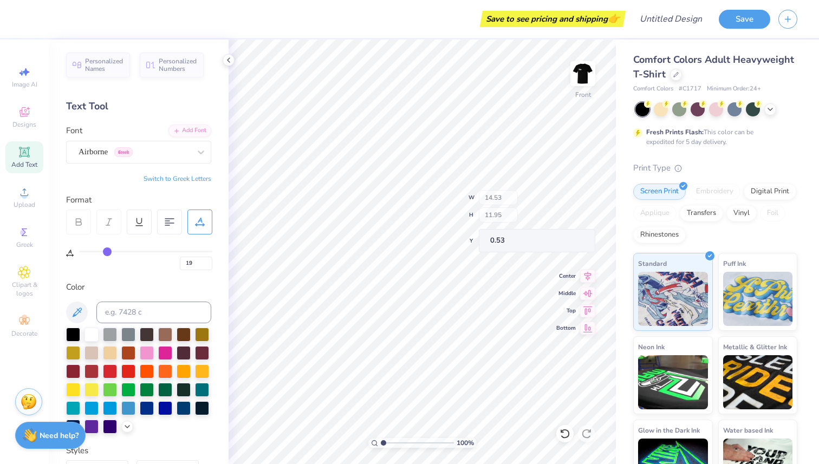
type input "3.89"
type input "13.05"
type input "10.74"
type input "3.81"
type textarea "The Other day... I went to [GEOGRAPHIC_DATA]. You know Costco. And so I'm there…"
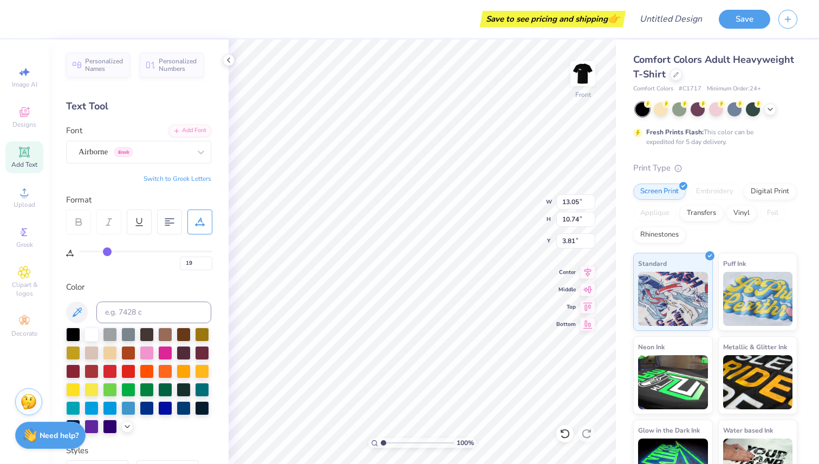
scroll to position [17, 1]
click at [164, 219] on div at bounding box center [169, 222] width 25 height 25
type input "13.04"
type textarea "The Other day... I went to [GEOGRAPHIC_DATA]. You know Costco. And so I'm there…"
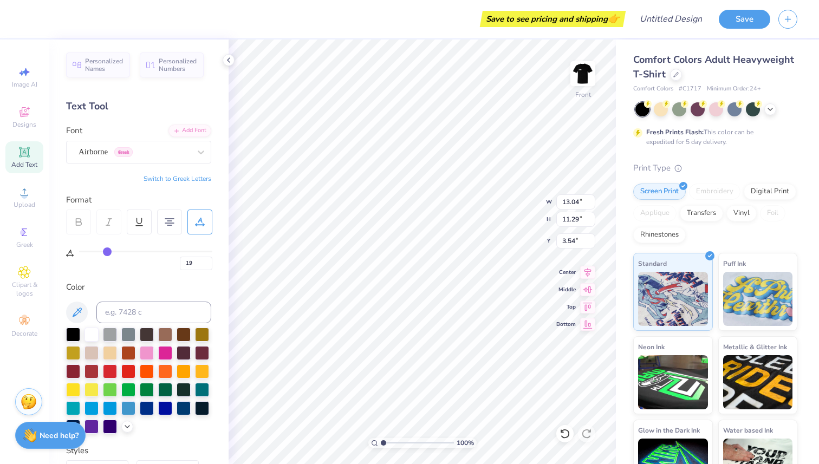
scroll to position [16, 1]
type input "10.74"
type input "3.81"
type textarea "The Other day... I went to [GEOGRAPHIC_DATA]. You know Costco. And so I'm there…"
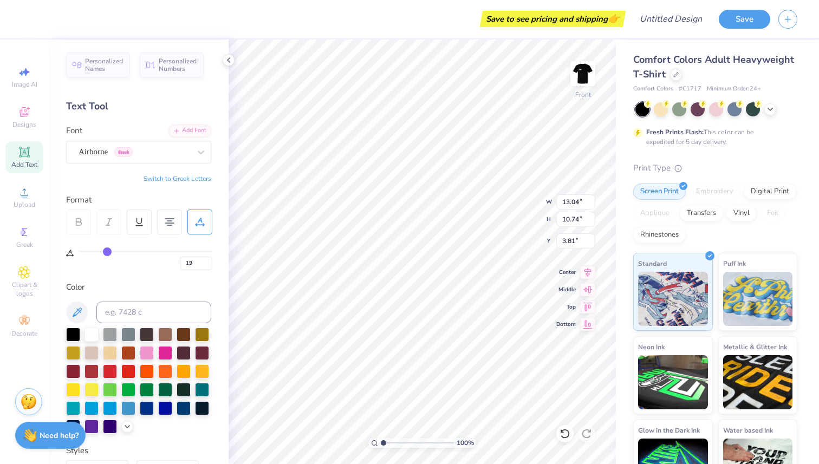
scroll to position [17, 0]
click at [580, 81] on img at bounding box center [582, 73] width 43 height 43
type input "0"
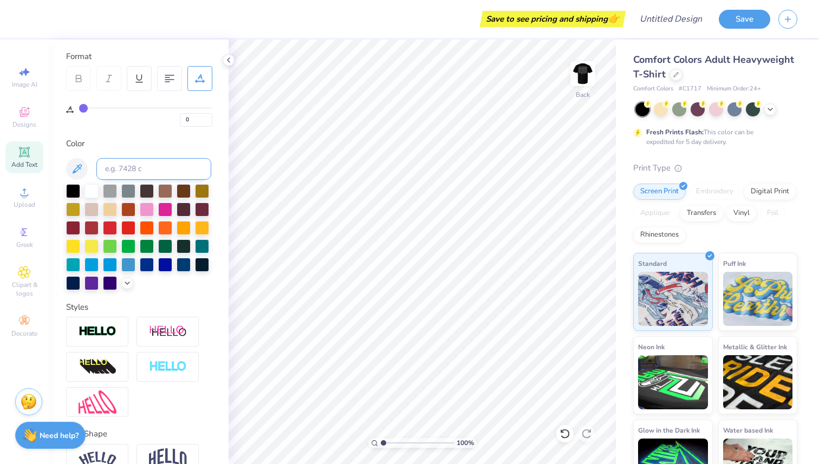
scroll to position [164, 0]
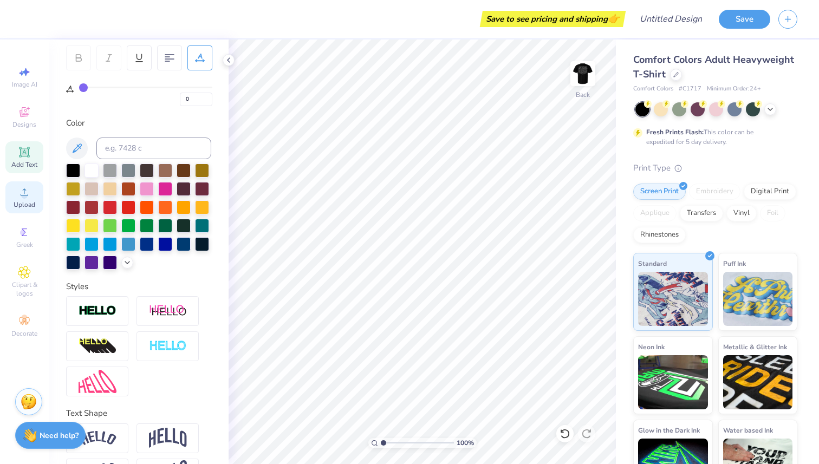
click at [22, 201] on span "Upload" at bounding box center [25, 204] width 22 height 9
click at [27, 193] on icon at bounding box center [24, 192] width 13 height 13
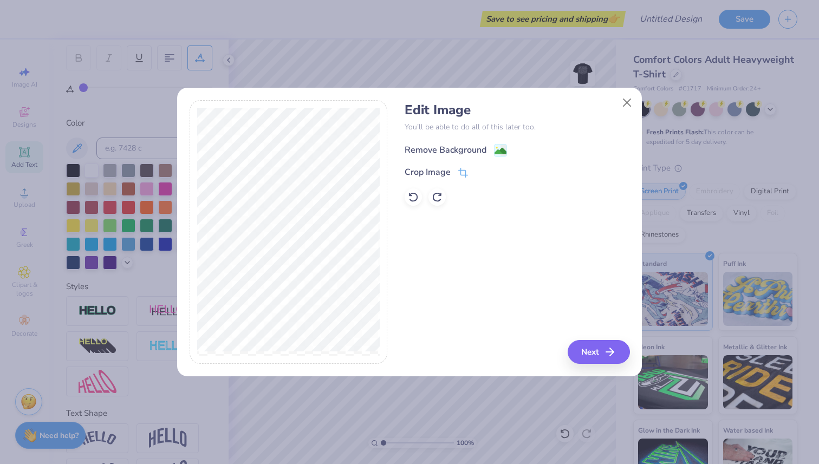
click at [454, 147] on div "Remove Background" at bounding box center [446, 150] width 82 height 13
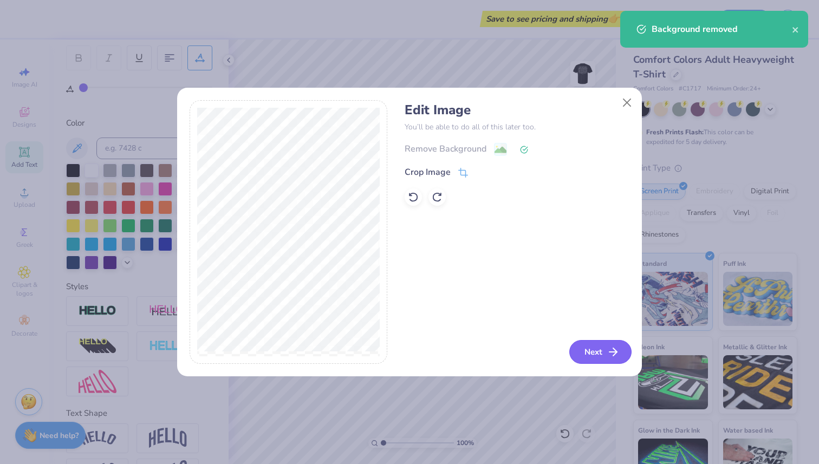
click at [605, 358] on button "Next" at bounding box center [600, 352] width 62 height 24
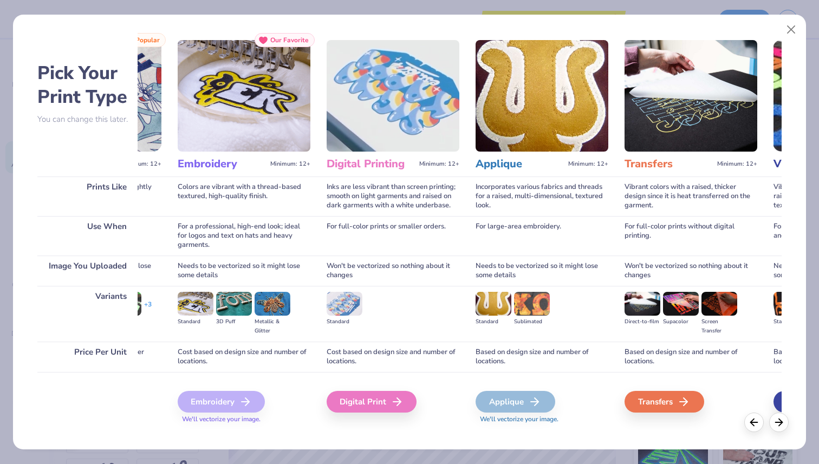
scroll to position [0, 0]
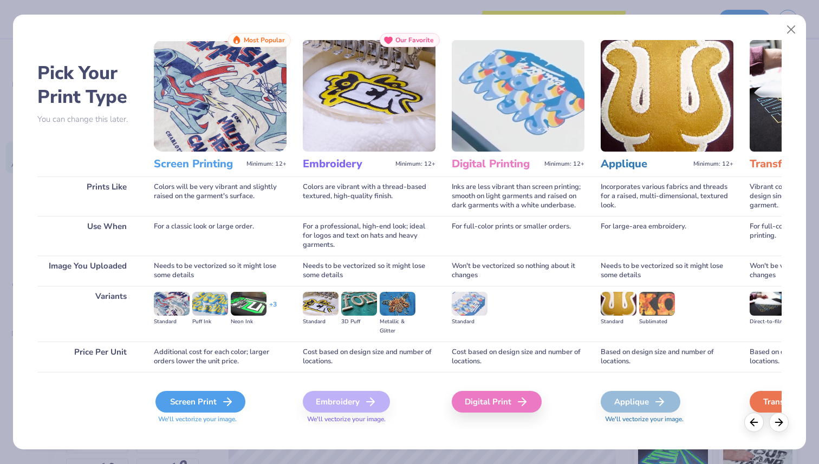
click at [232, 408] on div "Screen Print" at bounding box center [200, 402] width 90 height 22
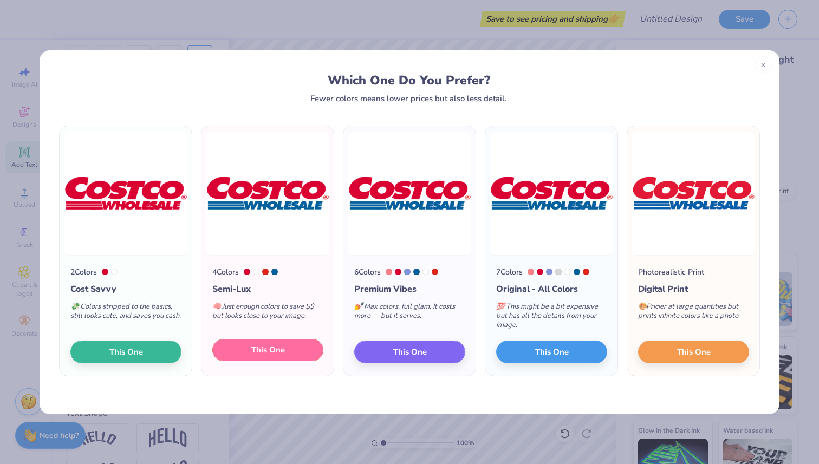
click at [285, 349] on button "This One" at bounding box center [267, 350] width 111 height 23
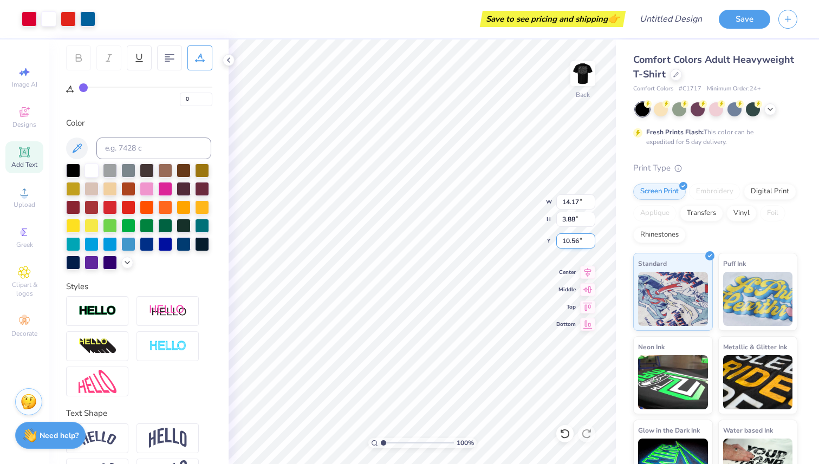
type input "4.80"
type input "1.31"
type input "2.34"
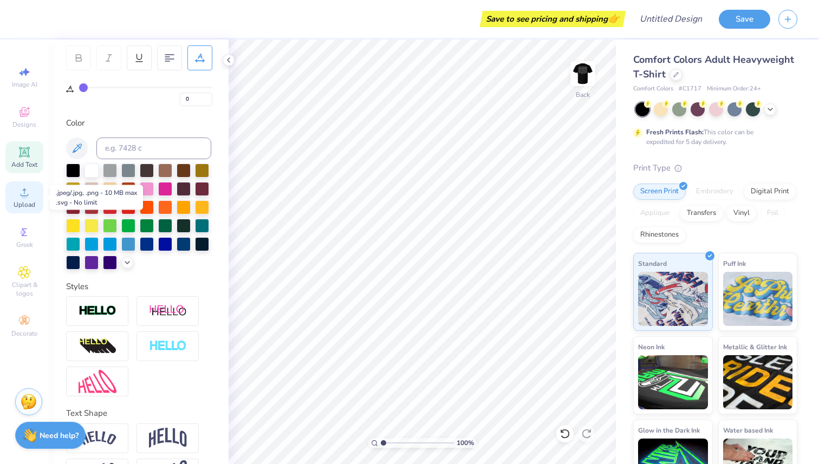
click at [28, 206] on span "Upload" at bounding box center [25, 204] width 22 height 9
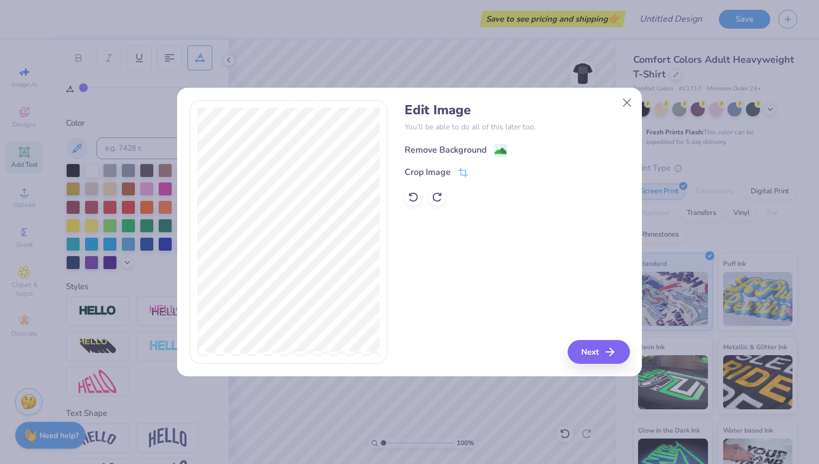
click at [458, 153] on div "Remove Background" at bounding box center [446, 150] width 82 height 13
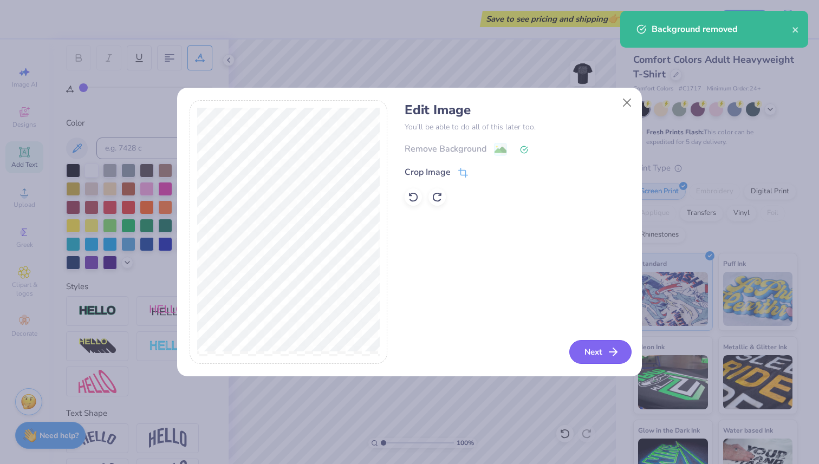
click at [613, 356] on polyline "button" at bounding box center [615, 352] width 4 height 8
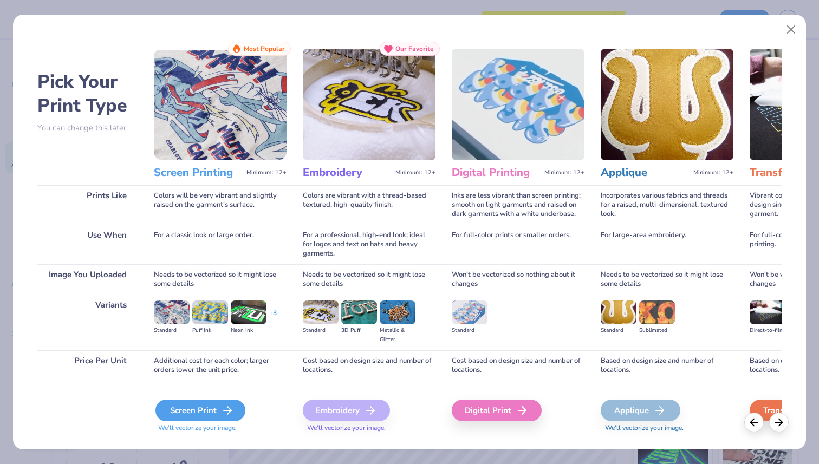
click at [212, 410] on div "Screen Print" at bounding box center [200, 411] width 90 height 22
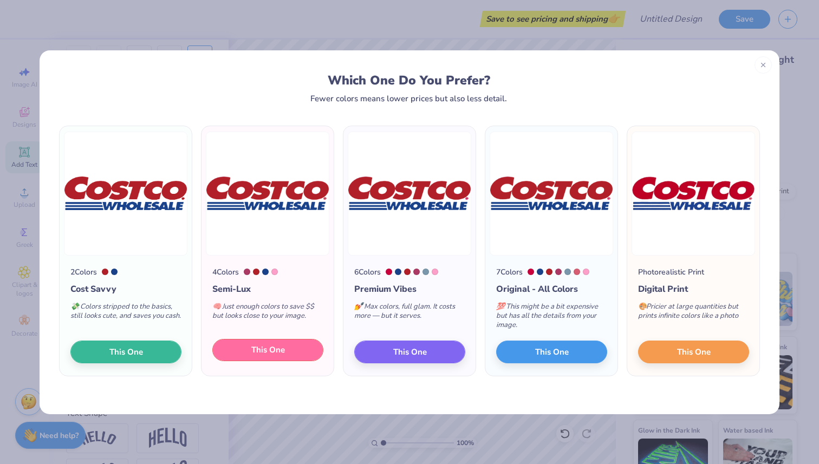
click at [306, 352] on button "This One" at bounding box center [267, 350] width 111 height 23
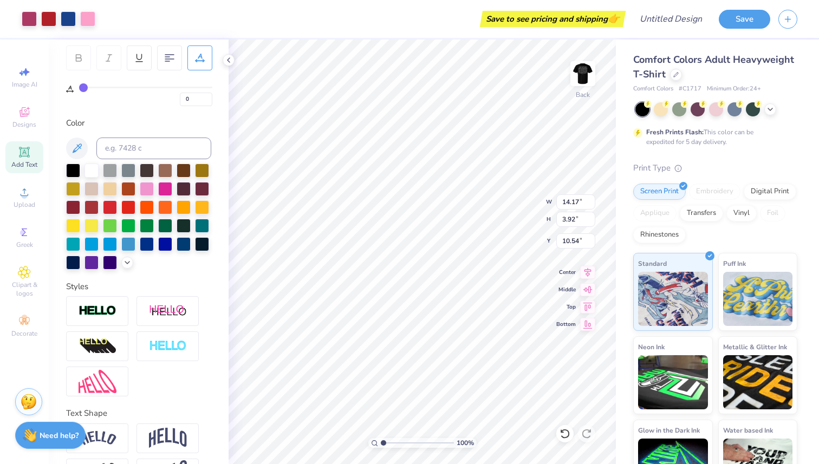
type input "4.12"
type input "1.14"
type input "2.43"
click at [580, 74] on img at bounding box center [582, 73] width 43 height 43
click at [580, 74] on img at bounding box center [583, 74] width 22 height 22
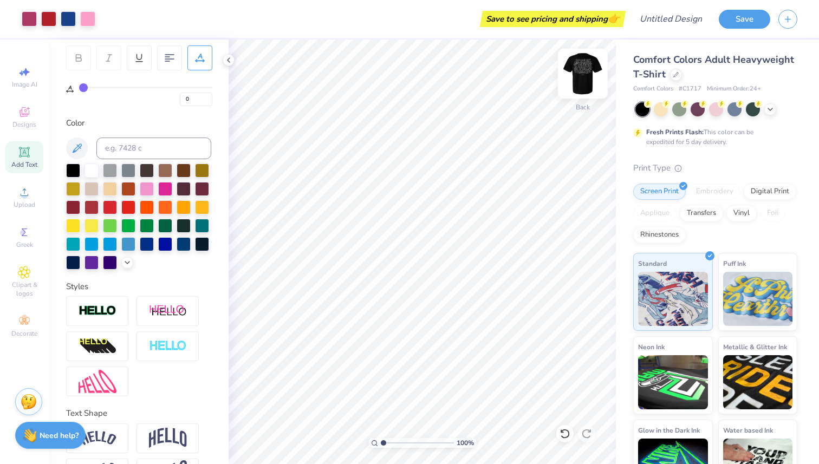
click at [570, 86] on img at bounding box center [582, 73] width 43 height 43
click at [572, 85] on img at bounding box center [583, 74] width 22 height 22
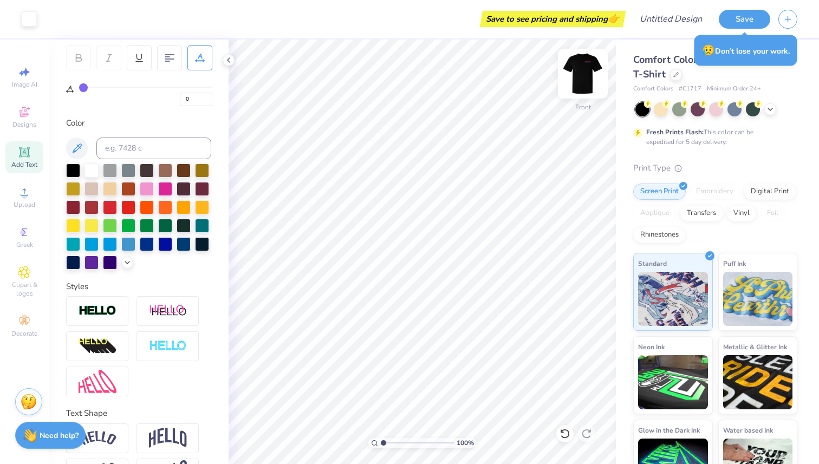
click at [588, 71] on img at bounding box center [582, 73] width 43 height 43
click at [588, 71] on img at bounding box center [583, 74] width 22 height 22
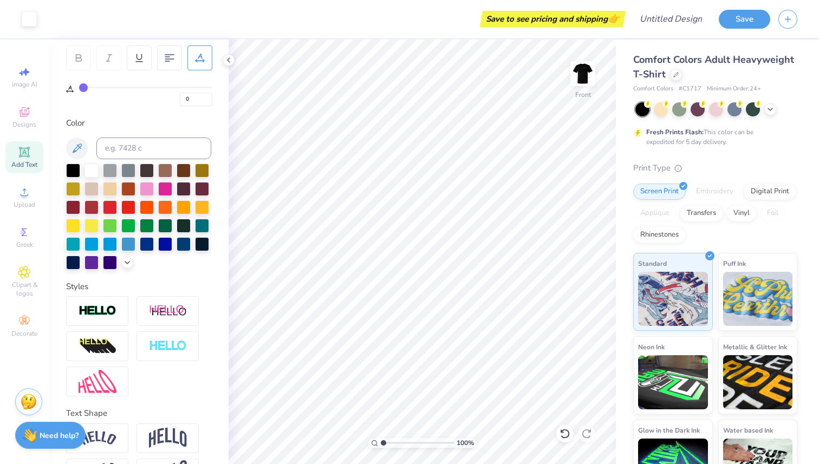
click at [588, 71] on img at bounding box center [583, 74] width 22 height 22
click at [575, 84] on img at bounding box center [582, 73] width 43 height 43
type input "19"
type input "12.97"
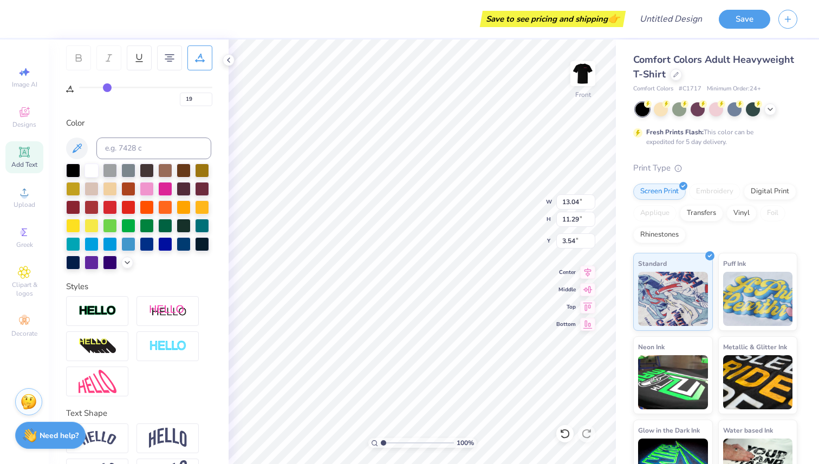
type input "11.23"
click at [568, 433] on icon at bounding box center [565, 433] width 11 height 11
type input "13.04"
type input "11.29"
click at [566, 434] on icon at bounding box center [565, 433] width 11 height 11
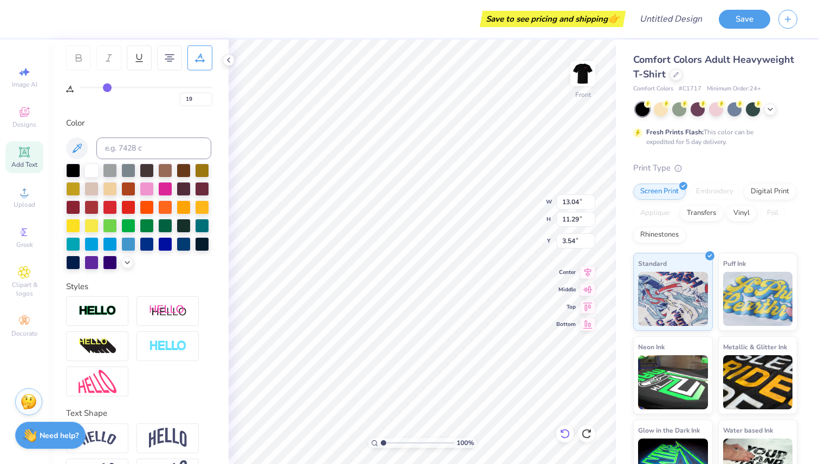
type input "3.53"
click at [568, 436] on icon at bounding box center [564, 434] width 9 height 10
click at [581, 65] on img at bounding box center [583, 74] width 22 height 22
drag, startPoint x: 172, startPoint y: 226, endPoint x: 587, endPoint y: 270, distance: 417.3
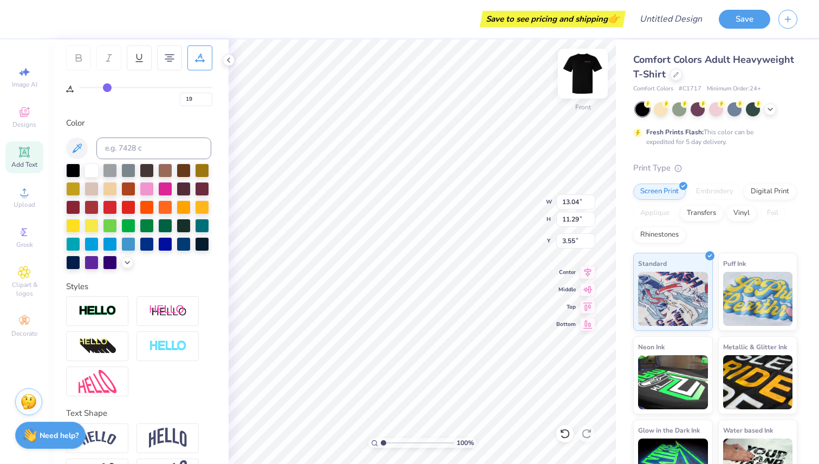
click at [172, 226] on div at bounding box center [165, 226] width 14 height 14
click at [587, 270] on icon at bounding box center [587, 270] width 15 height 13
type input "3.61"
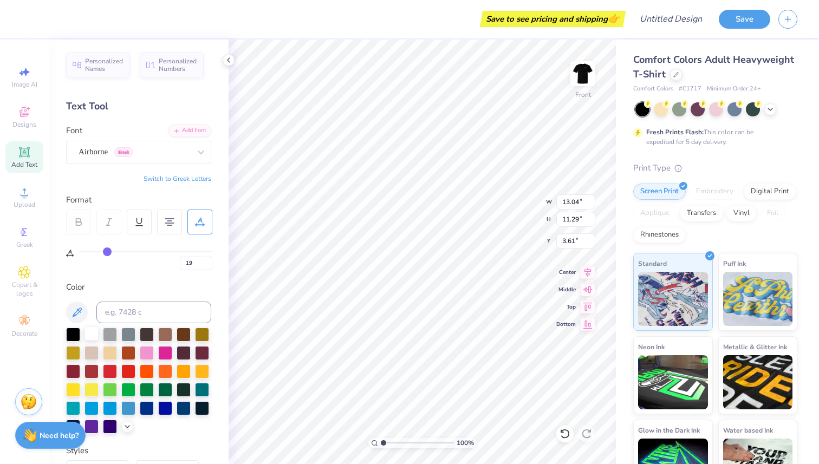
click at [85, 338] on div at bounding box center [92, 334] width 14 height 14
click at [583, 74] on img at bounding box center [582, 73] width 43 height 43
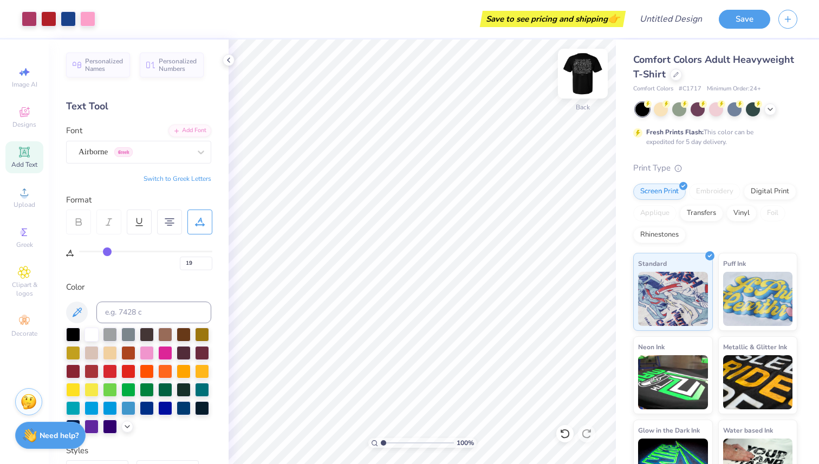
click at [577, 78] on img at bounding box center [582, 73] width 43 height 43
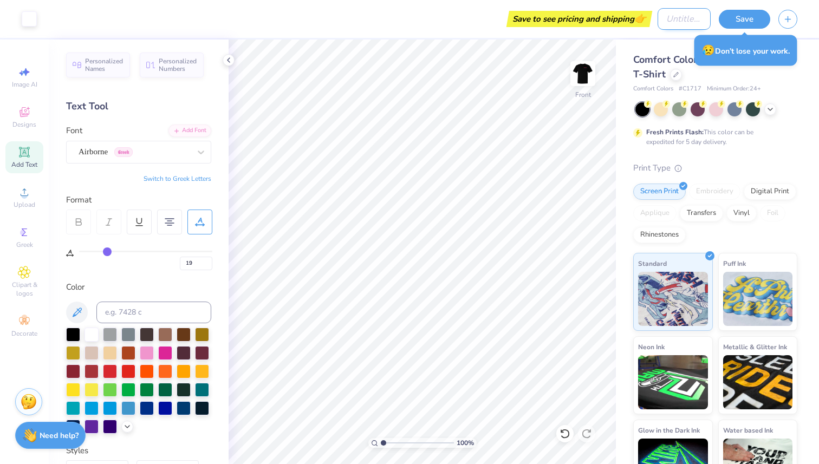
click at [684, 22] on input "Design Title" at bounding box center [684, 19] width 53 height 22
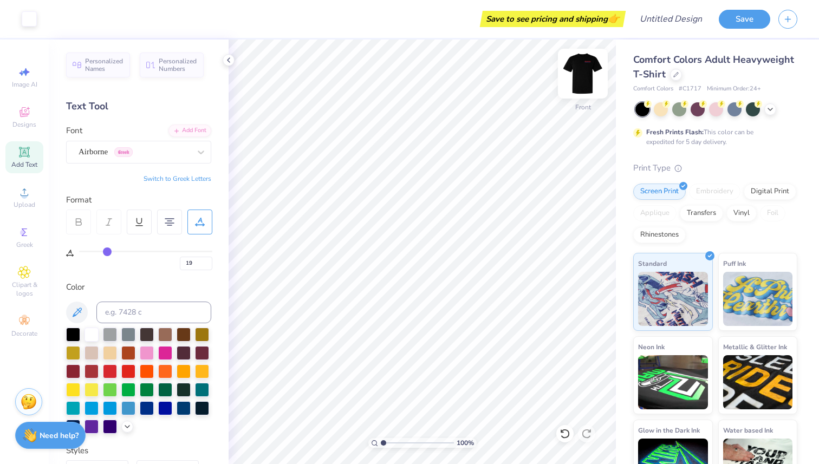
click at [584, 72] on img at bounding box center [582, 73] width 43 height 43
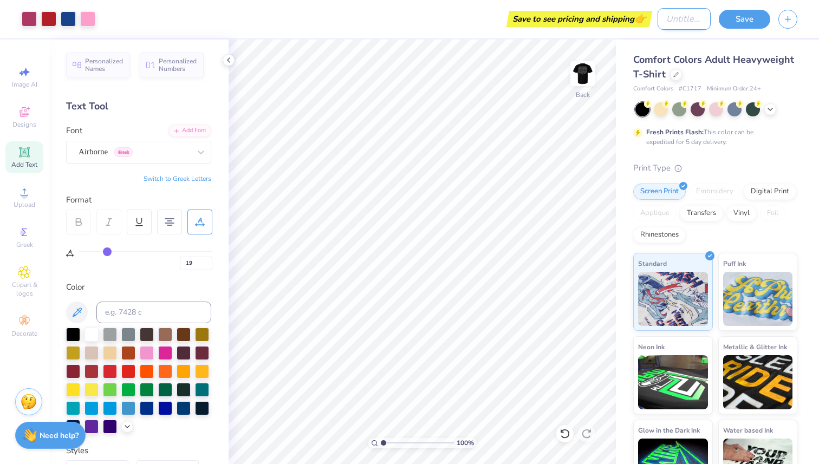
click at [683, 20] on input "Design Title" at bounding box center [684, 19] width 53 height 22
type input "L"
type input "T"
type input "Costco story"
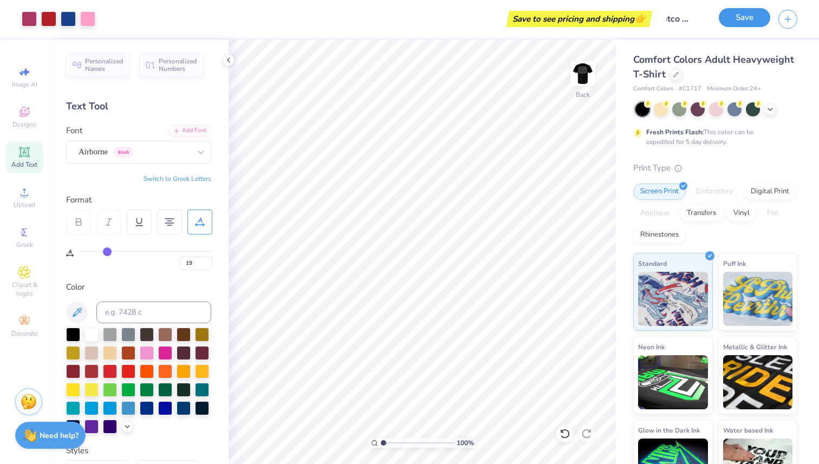
click at [754, 16] on button "Save" at bounding box center [744, 17] width 51 height 19
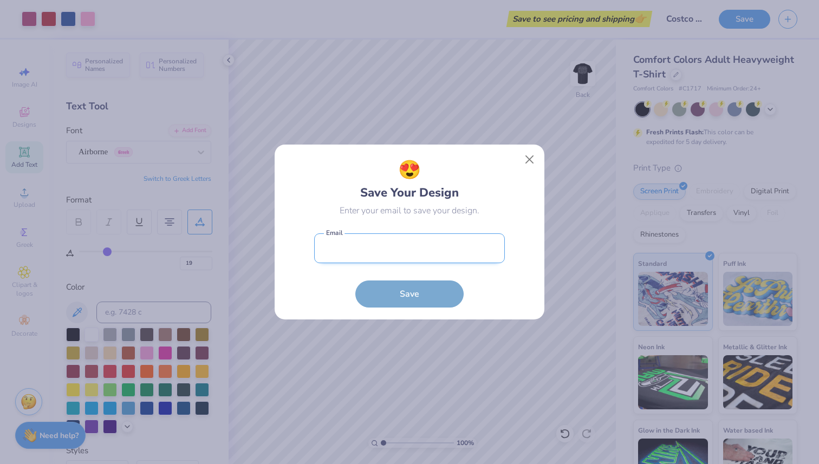
click at [433, 238] on input "email" at bounding box center [409, 248] width 191 height 30
type input "[PERSON_NAME][DOMAIN_NAME][EMAIL_ADDRESS][PERSON_NAME][DOMAIN_NAME]"
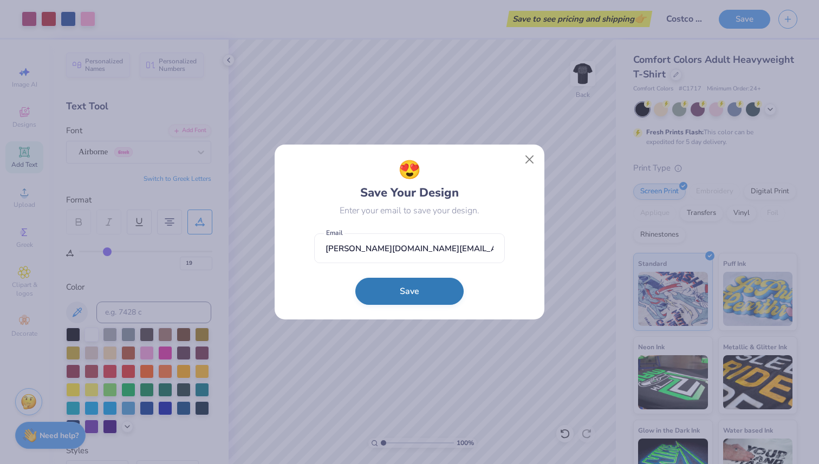
click at [413, 282] on button "Save" at bounding box center [409, 291] width 108 height 27
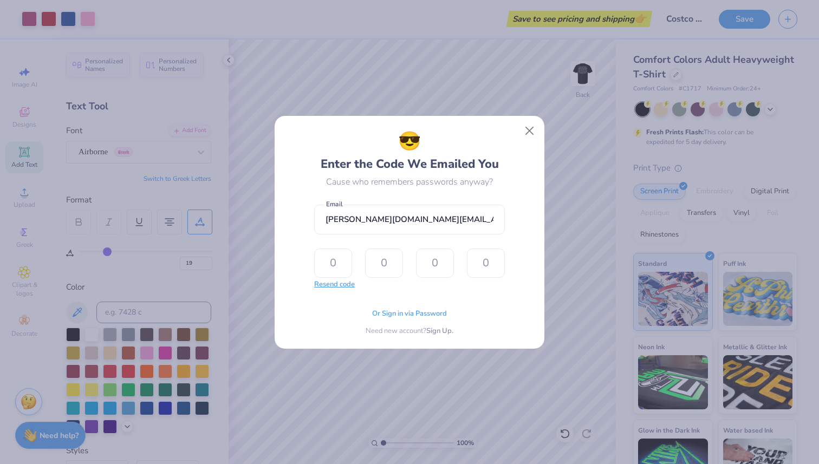
click at [332, 289] on button "Resend code" at bounding box center [334, 285] width 41 height 11
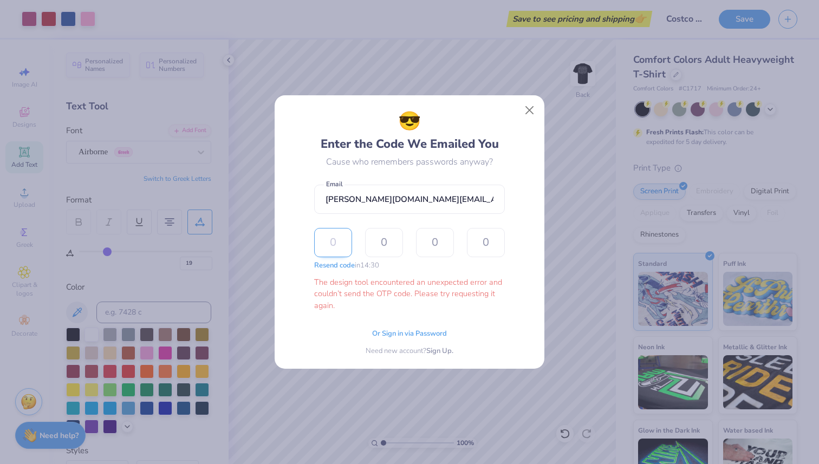
click at [336, 244] on input "text" at bounding box center [333, 242] width 38 height 29
type input "9"
type input "8"
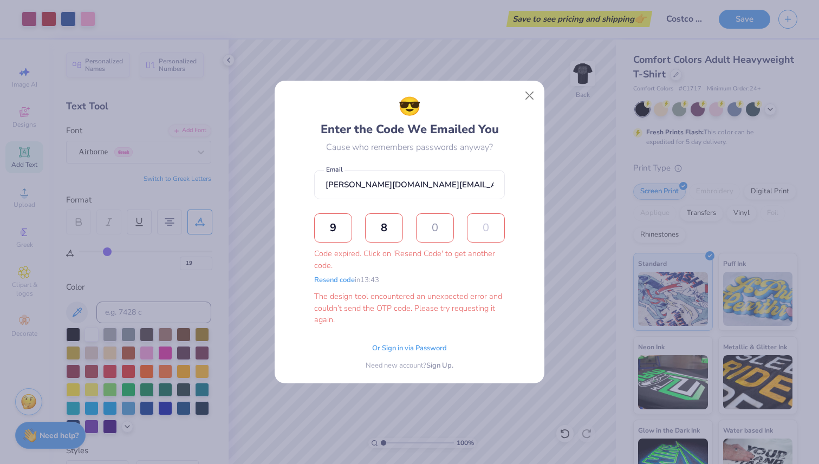
click at [485, 232] on input "text" at bounding box center [486, 227] width 38 height 29
click at [421, 350] on span "Or Sign in via Password" at bounding box center [409, 347] width 75 height 11
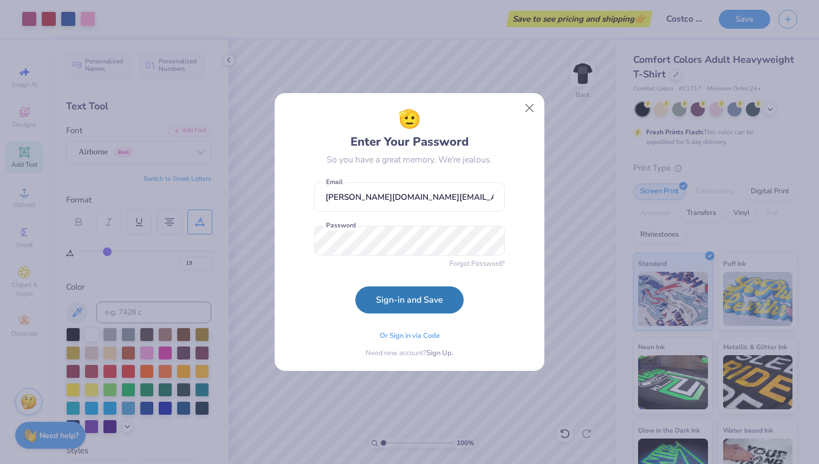
click at [324, 301] on form "[PERSON_NAME][DOMAIN_NAME][EMAIL_ADDRESS][PERSON_NAME][DOMAIN_NAME] Email Passw…" at bounding box center [409, 245] width 191 height 137
click at [373, 302] on button "Sign-in and Save" at bounding box center [409, 297] width 108 height 27
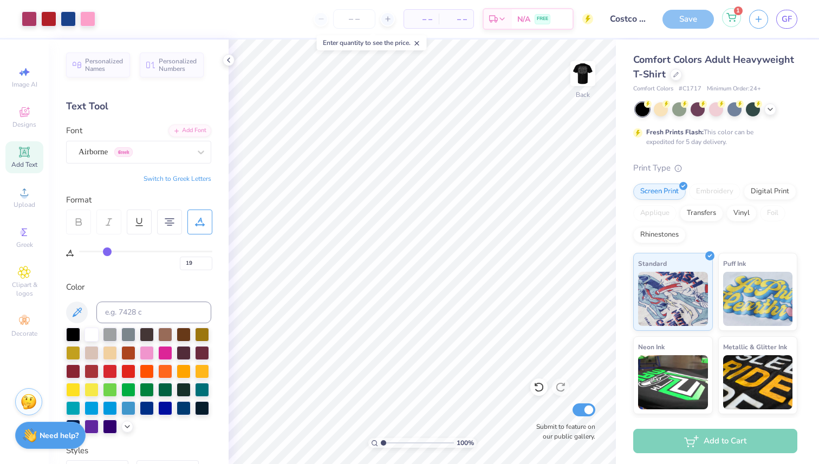
click at [727, 24] on div "1" at bounding box center [731, 17] width 19 height 19
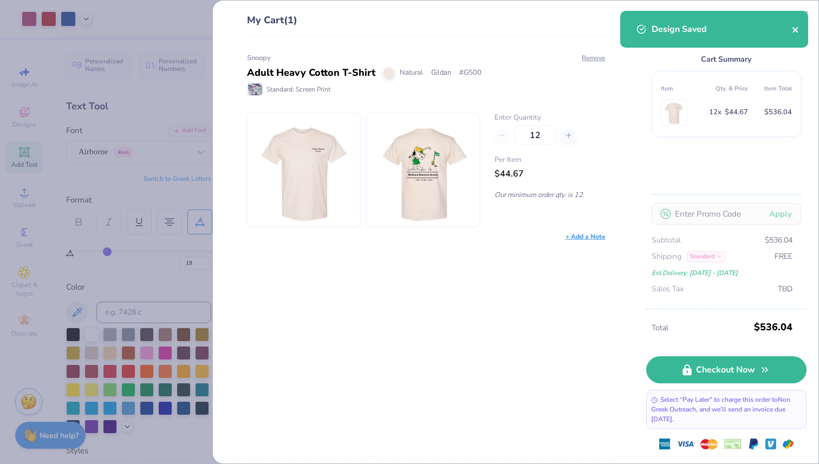
click at [793, 28] on icon "close" at bounding box center [796, 29] width 8 height 9
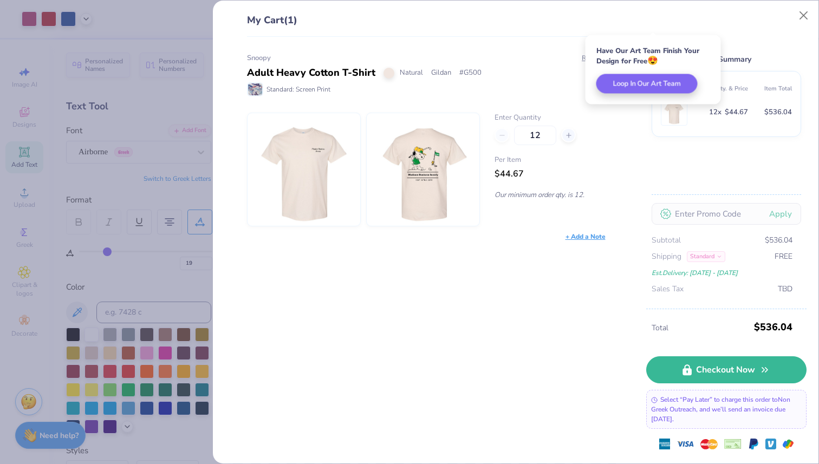
click at [483, 70] on div "Adult Heavy Cotton T-Shirt Natural Gildan # G500" at bounding box center [426, 73] width 359 height 15
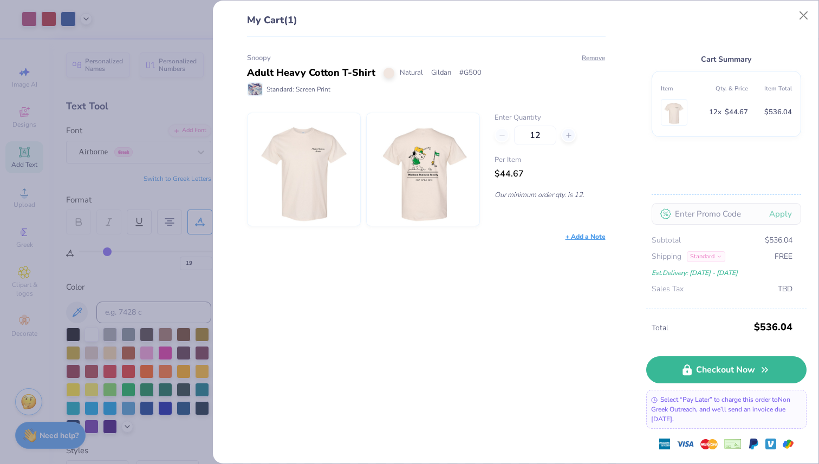
click at [412, 161] on img at bounding box center [422, 169] width 93 height 113
click at [590, 62] on button "Remove" at bounding box center [593, 58] width 24 height 10
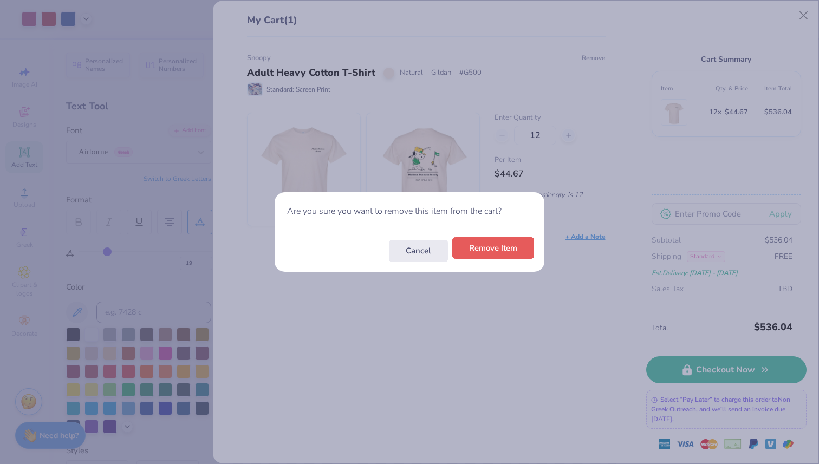
click at [481, 255] on button "Remove Item" at bounding box center [493, 248] width 82 height 22
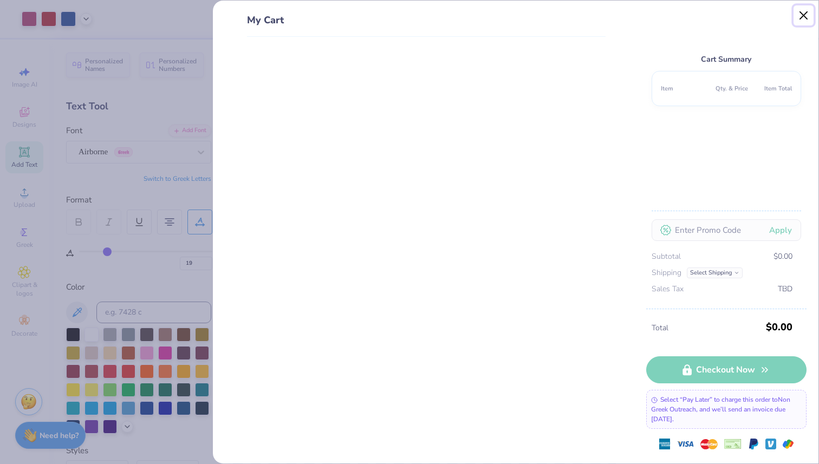
click at [804, 17] on button "Close" at bounding box center [804, 15] width 21 height 21
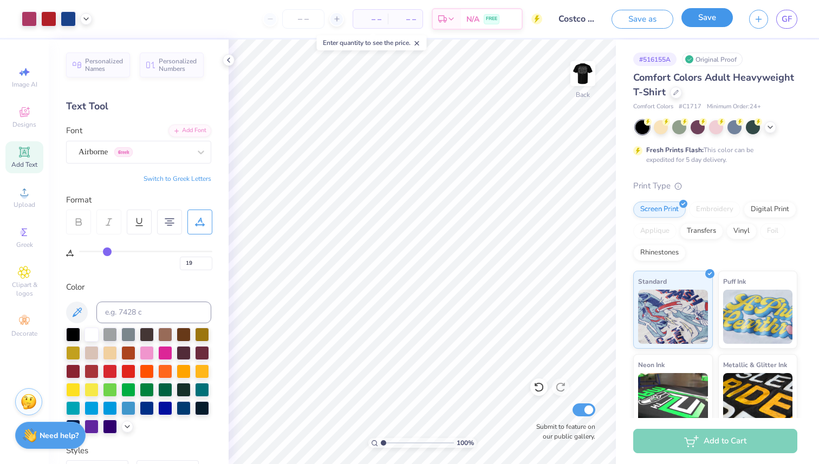
click at [706, 17] on button "Save" at bounding box center [706, 17] width 51 height 19
click at [653, 20] on div "Save as Save" at bounding box center [672, 19] width 121 height 19
click at [466, 19] on span "N/A" at bounding box center [472, 19] width 13 height 11
click at [353, 21] on div "– – Per Item" at bounding box center [370, 19] width 35 height 18
click at [449, 22] on div "Est. Delivery N/A FREE" at bounding box center [455, 21] width 91 height 22
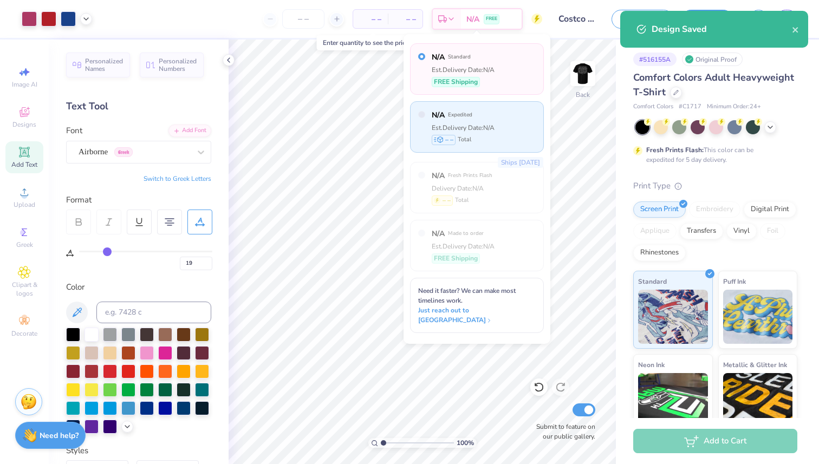
click at [495, 124] on div "Est. Delivery Date: N/A" at bounding box center [463, 128] width 63 height 10
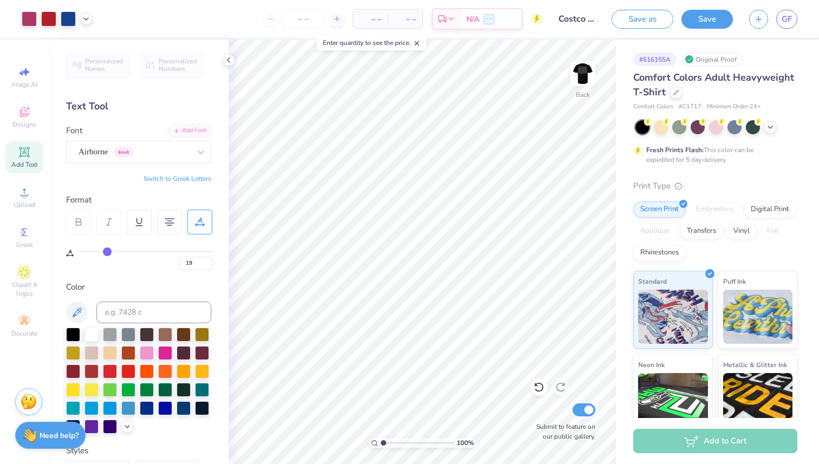
click at [361, 17] on span "– –" at bounding box center [371, 19] width 22 height 11
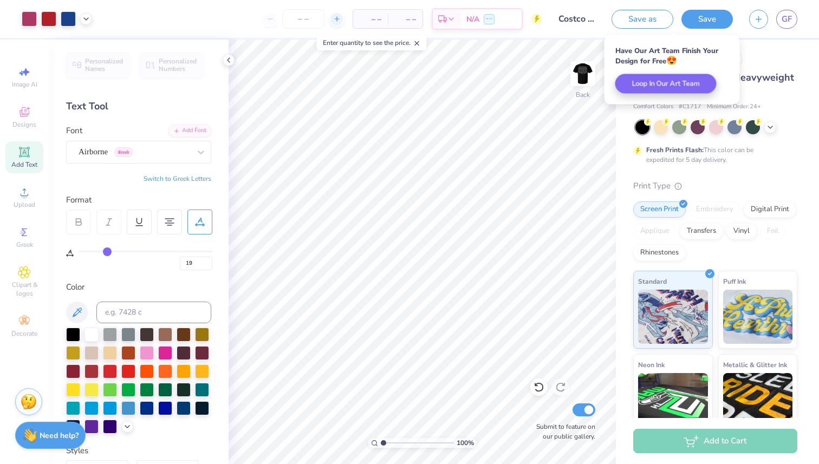
click at [338, 19] on line at bounding box center [336, 19] width 4 height 0
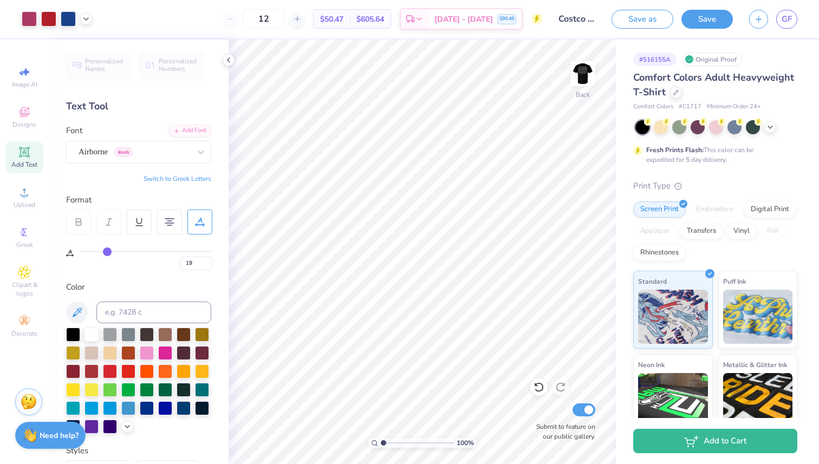
click at [252, 19] on div "12" at bounding box center [263, 19] width 81 height 20
click at [247, 15] on div "12" at bounding box center [263, 19] width 81 height 20
click at [244, 16] on div "12" at bounding box center [263, 19] width 81 height 20
click at [475, 15] on span "[DATE] - [DATE]" at bounding box center [463, 20] width 59 height 11
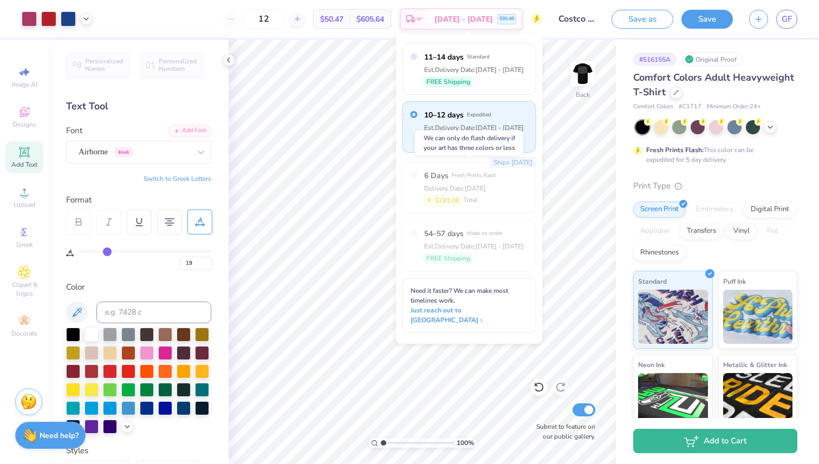
click at [508, 183] on div "Ships [DATE] 6 Days Fresh Prints Flash Delivery Date: [DATE] $241.08 Total" at bounding box center [469, 187] width 134 height 51
click at [476, 188] on div "Delivery Date: [DATE]" at bounding box center [460, 189] width 72 height 10
click at [512, 82] on div "FREE Shipping" at bounding box center [474, 82] width 100 height 10
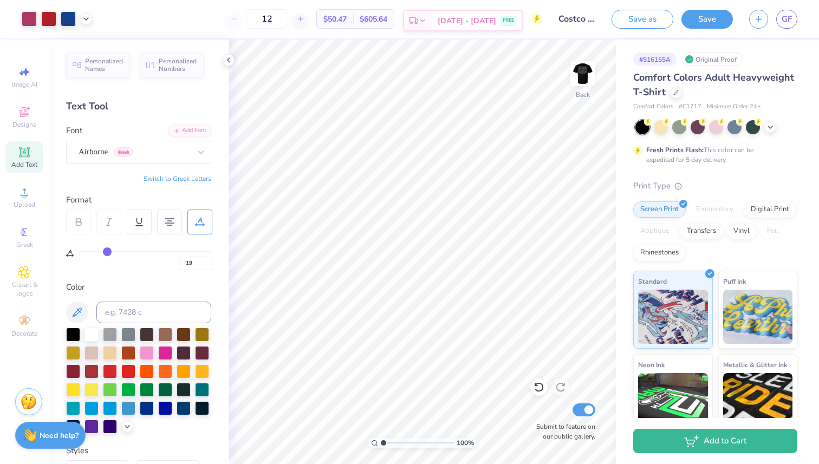
click at [506, 19] on span "FREE" at bounding box center [508, 21] width 11 height 8
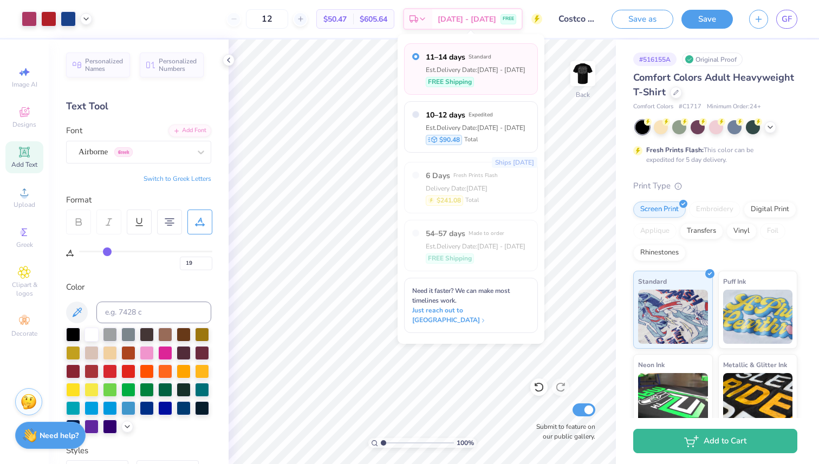
click at [479, 88] on div "11–14 days Standard Est. Delivery Date: [DATE] - [DATE] FREE Shipping" at bounding box center [471, 68] width 134 height 51
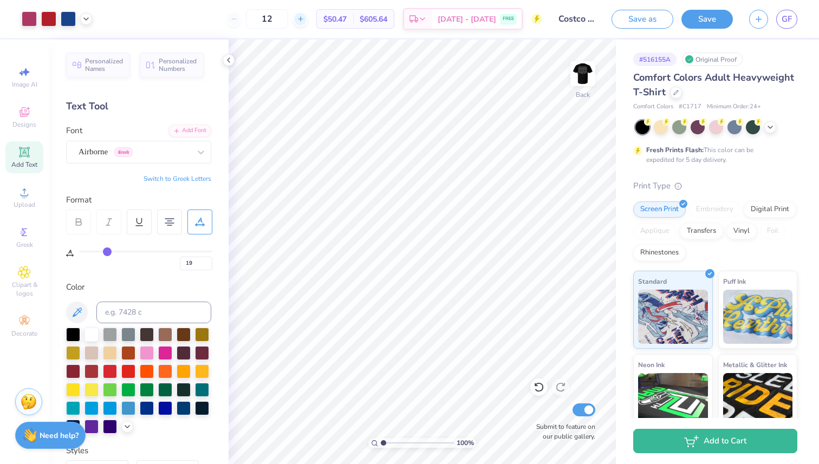
click at [304, 20] on icon at bounding box center [301, 19] width 8 height 8
click at [308, 19] on div at bounding box center [300, 19] width 15 height 15
click at [333, 18] on icon at bounding box center [337, 19] width 8 height 8
click at [304, 18] on icon at bounding box center [301, 19] width 8 height 8
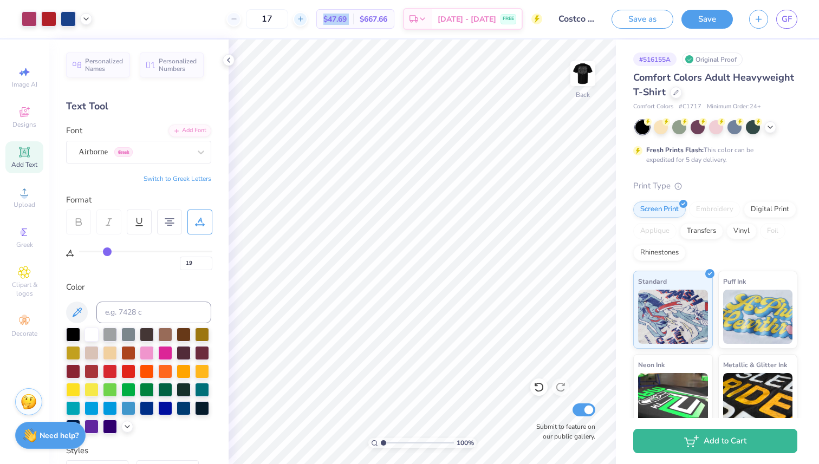
click at [304, 18] on icon at bounding box center [301, 19] width 8 height 8
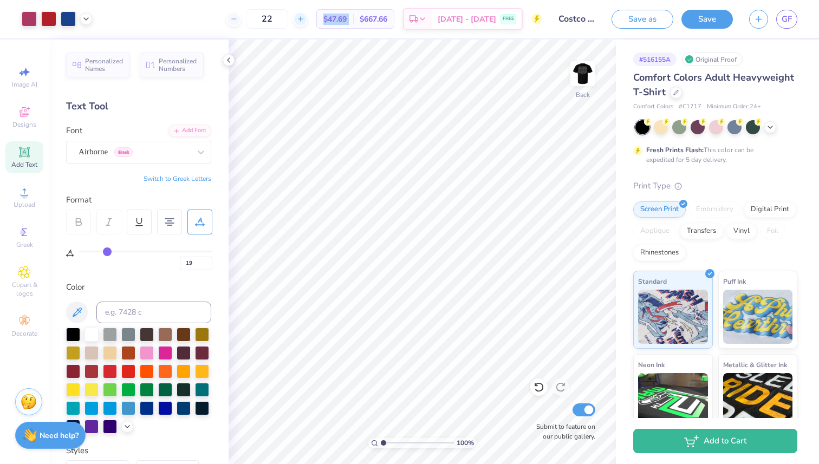
click at [304, 18] on icon at bounding box center [301, 19] width 8 height 8
click at [308, 18] on div "23" at bounding box center [266, 19] width 81 height 20
click at [304, 18] on icon at bounding box center [301, 19] width 8 height 8
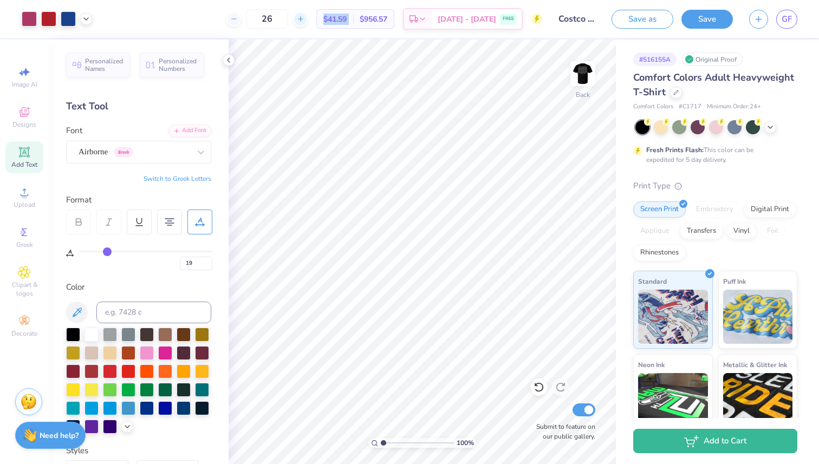
click at [304, 18] on icon at bounding box center [301, 19] width 8 height 8
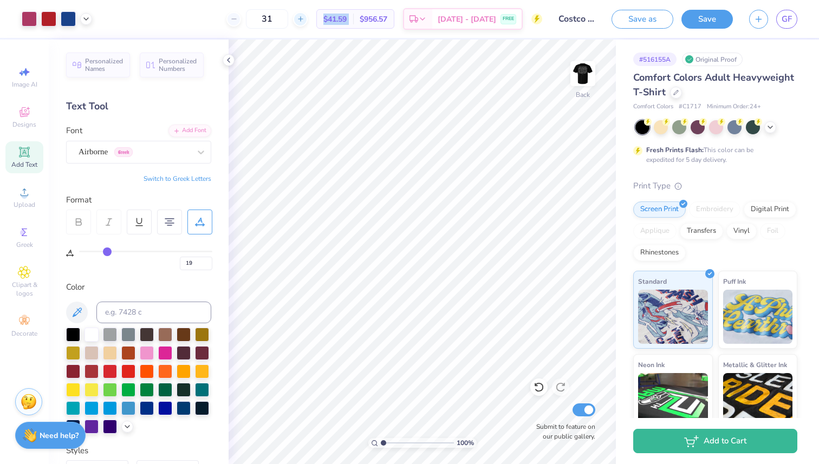
click at [304, 18] on icon at bounding box center [301, 19] width 8 height 8
click at [257, 19] on div "34" at bounding box center [266, 19] width 81 height 20
click at [255, 18] on div "34" at bounding box center [266, 19] width 81 height 20
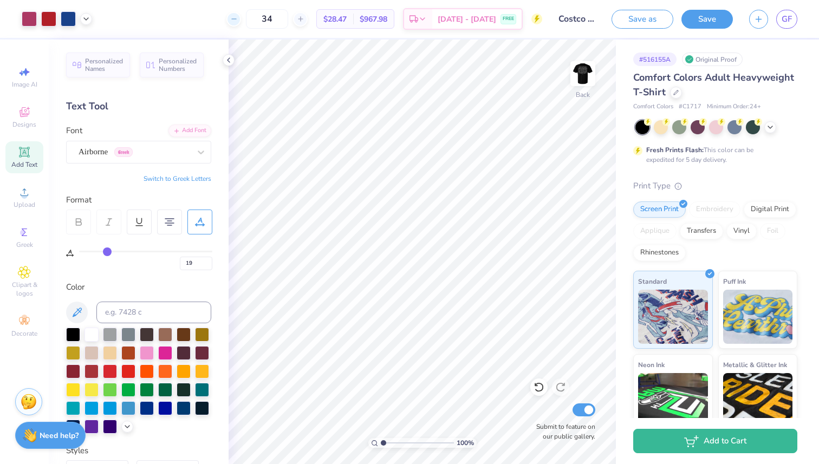
click at [241, 18] on div at bounding box center [233, 19] width 15 height 15
click at [238, 21] on icon at bounding box center [234, 19] width 8 height 8
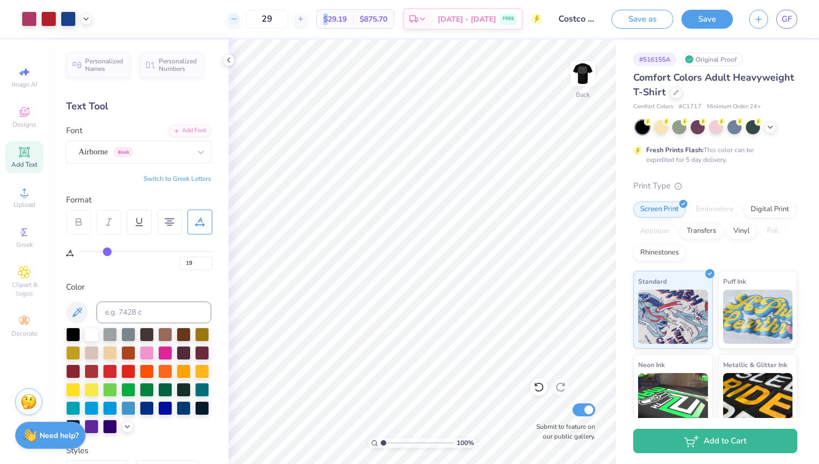
click at [238, 21] on icon at bounding box center [234, 19] width 8 height 8
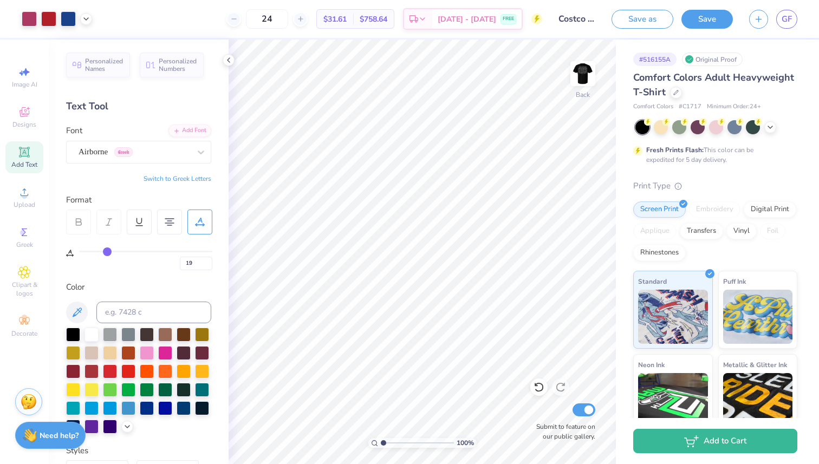
click at [238, 21] on icon at bounding box center [234, 19] width 8 height 8
click at [249, 21] on div "23 Per Item Total Est. Delivery N/A FREE" at bounding box center [321, 19] width 442 height 38
click at [238, 18] on icon at bounding box center [234, 19] width 8 height 8
click at [308, 18] on div at bounding box center [300, 19] width 15 height 15
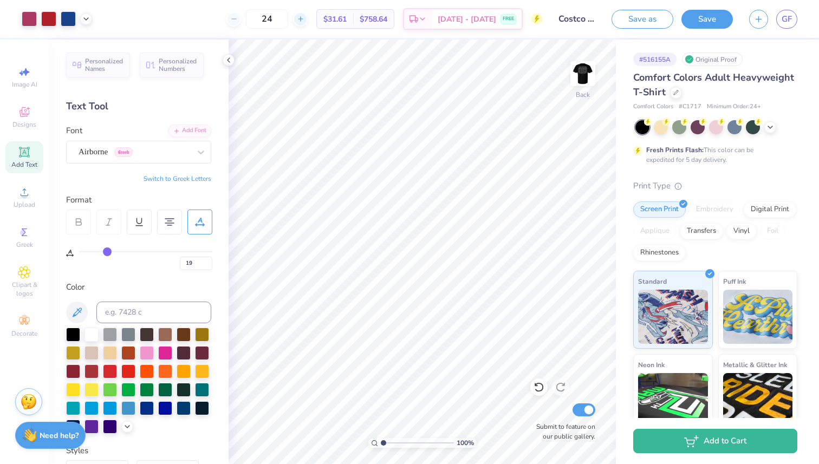
click at [308, 18] on div at bounding box center [300, 19] width 15 height 15
click at [241, 23] on div at bounding box center [233, 19] width 15 height 15
click at [493, 23] on span "[DATE] - [DATE]" at bounding box center [467, 20] width 59 height 11
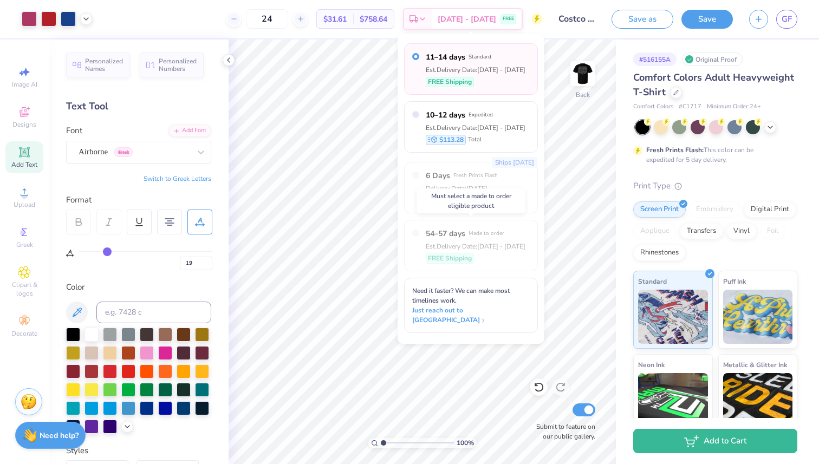
click at [481, 264] on div "54–57 days Made to order Est. Delivery Date: [DATE] - [DATE] FREE Shipping" at bounding box center [471, 245] width 134 height 51
click at [478, 251] on div "54–57 days Made to order Est. Delivery Date: [DATE] - [DATE] FREE Shipping" at bounding box center [476, 245] width 100 height 35
click at [504, 83] on div "FREE Shipping" at bounding box center [476, 82] width 100 height 10
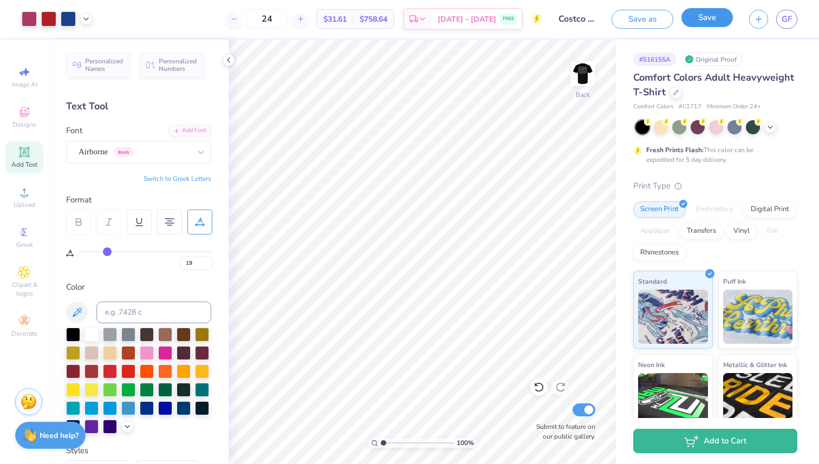
click at [702, 22] on button "Save" at bounding box center [706, 17] width 51 height 19
click at [288, 18] on input "24" at bounding box center [267, 19] width 42 height 20
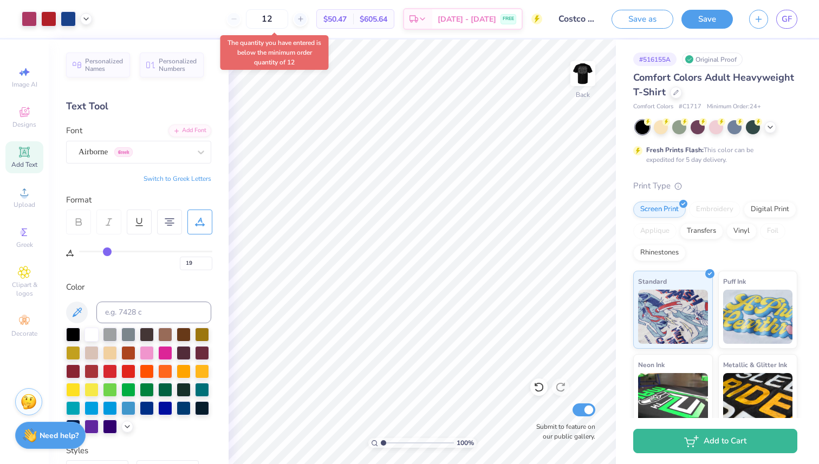
click at [248, 19] on div "12" at bounding box center [266, 19] width 81 height 20
click at [248, 20] on div "12" at bounding box center [266, 19] width 81 height 20
click at [288, 9] on div "12" at bounding box center [267, 19] width 42 height 20
click at [288, 21] on input "12" at bounding box center [267, 19] width 42 height 20
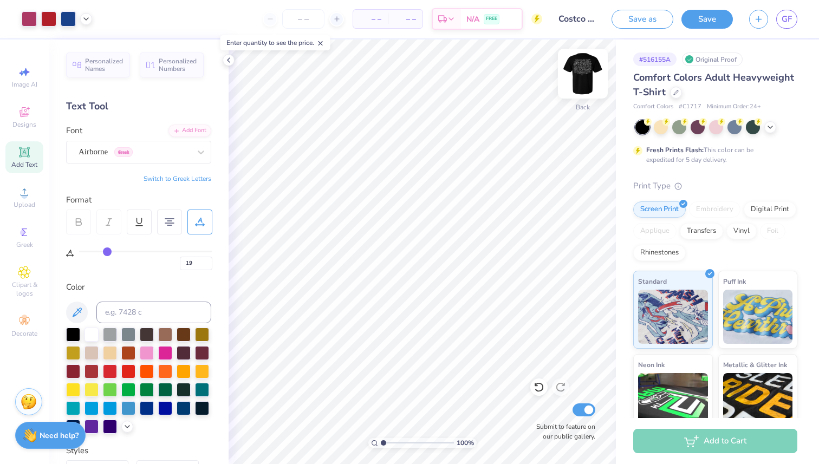
click at [592, 85] on img at bounding box center [582, 73] width 43 height 43
click at [582, 80] on img at bounding box center [583, 74] width 22 height 22
click at [595, 99] on div "Back" at bounding box center [582, 80] width 25 height 38
click at [571, 74] on img at bounding box center [582, 73] width 43 height 43
click at [572, 74] on img at bounding box center [583, 74] width 22 height 22
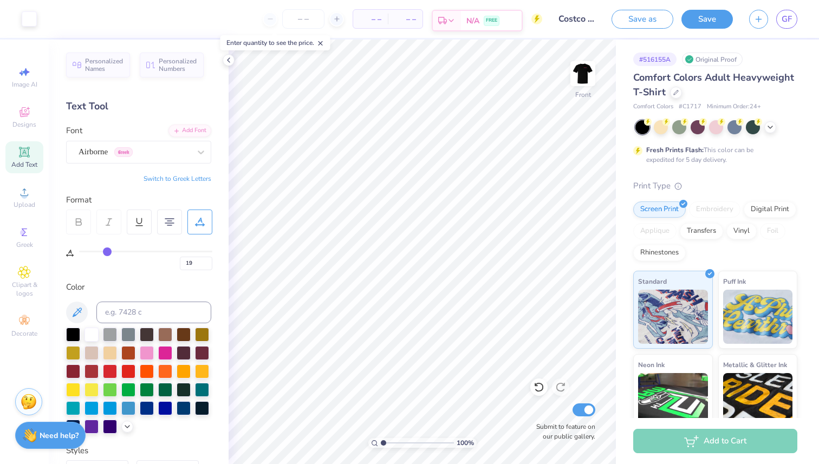
click at [512, 14] on div "N/A FREE" at bounding box center [491, 21] width 61 height 20
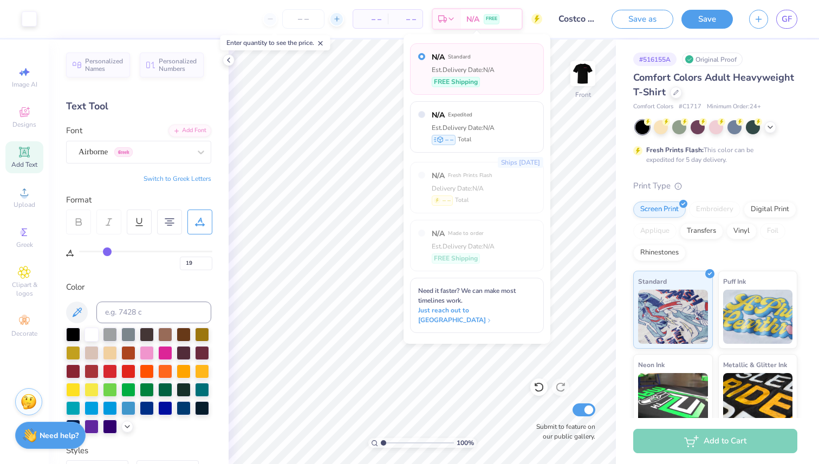
click at [333, 22] on icon at bounding box center [337, 19] width 8 height 8
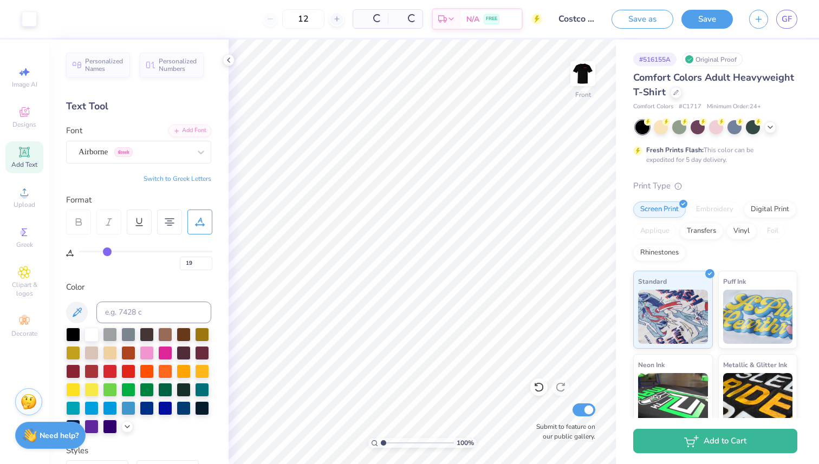
click at [269, 18] on div "12" at bounding box center [303, 19] width 81 height 20
